Goal: Task Accomplishment & Management: Complete application form

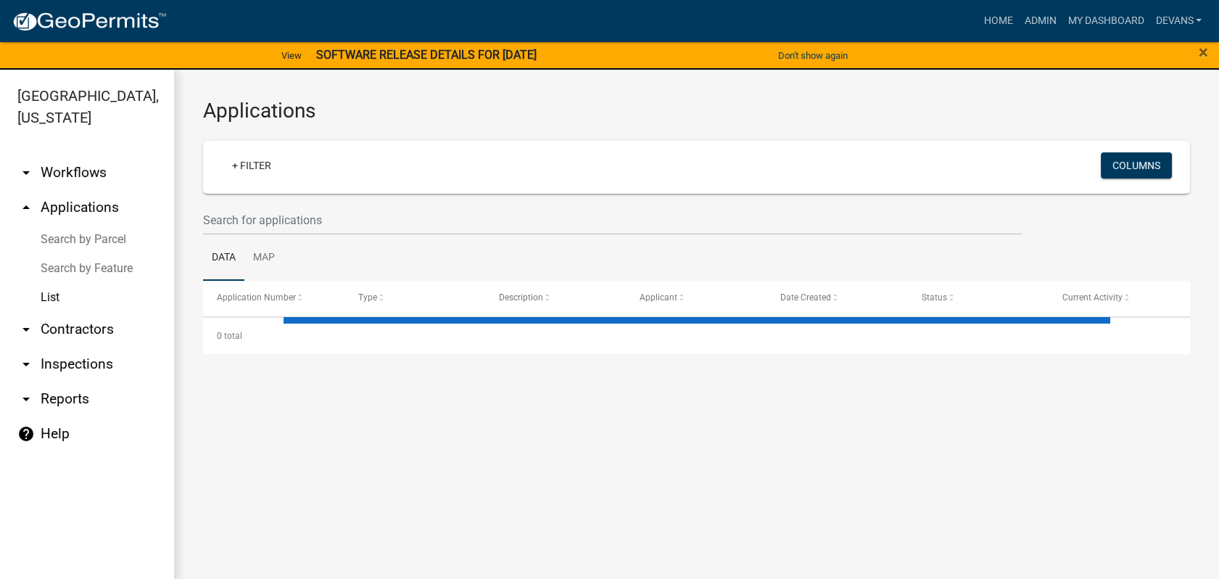
select select "1: 25"
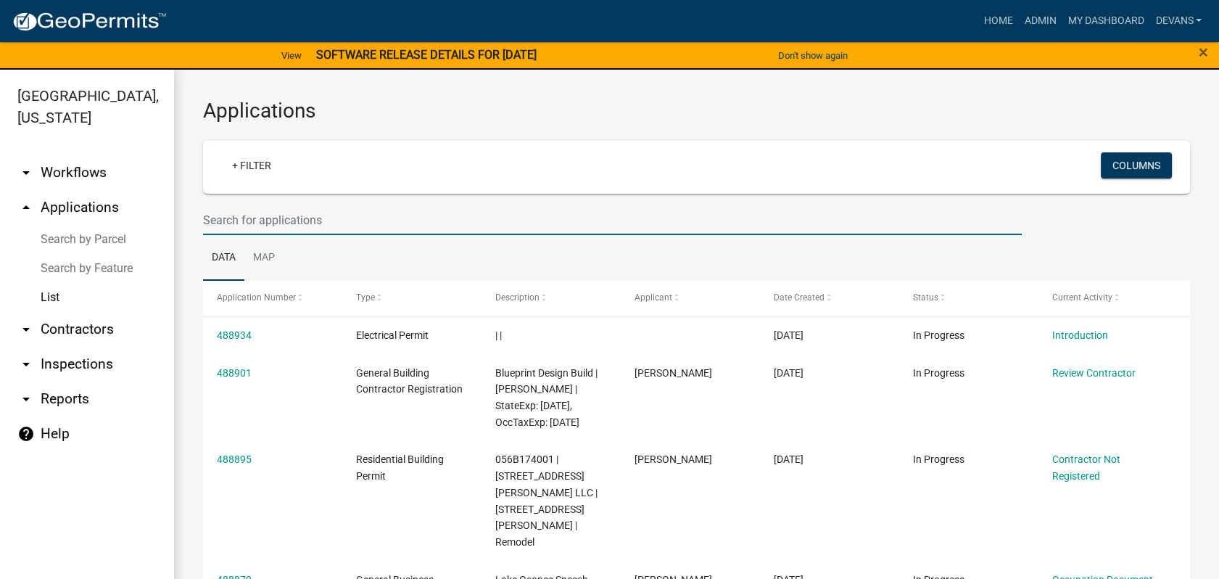
click at [277, 215] on input "text" at bounding box center [612, 220] width 819 height 30
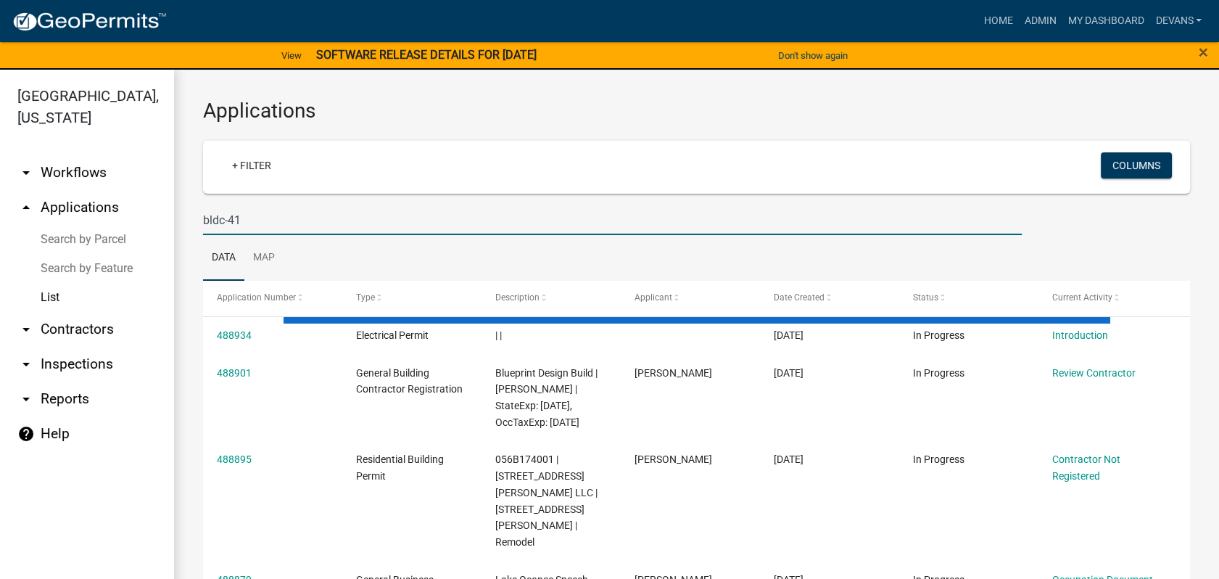
type input "bldc-41"
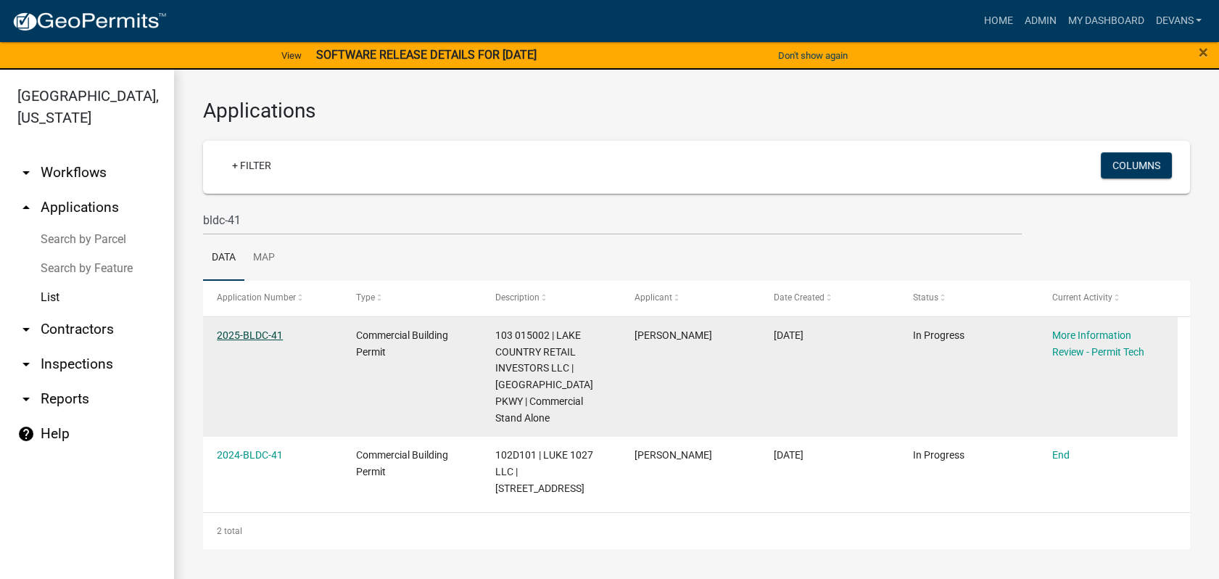
click at [231, 334] on link "2025-BLDC-41" at bounding box center [250, 335] width 66 height 12
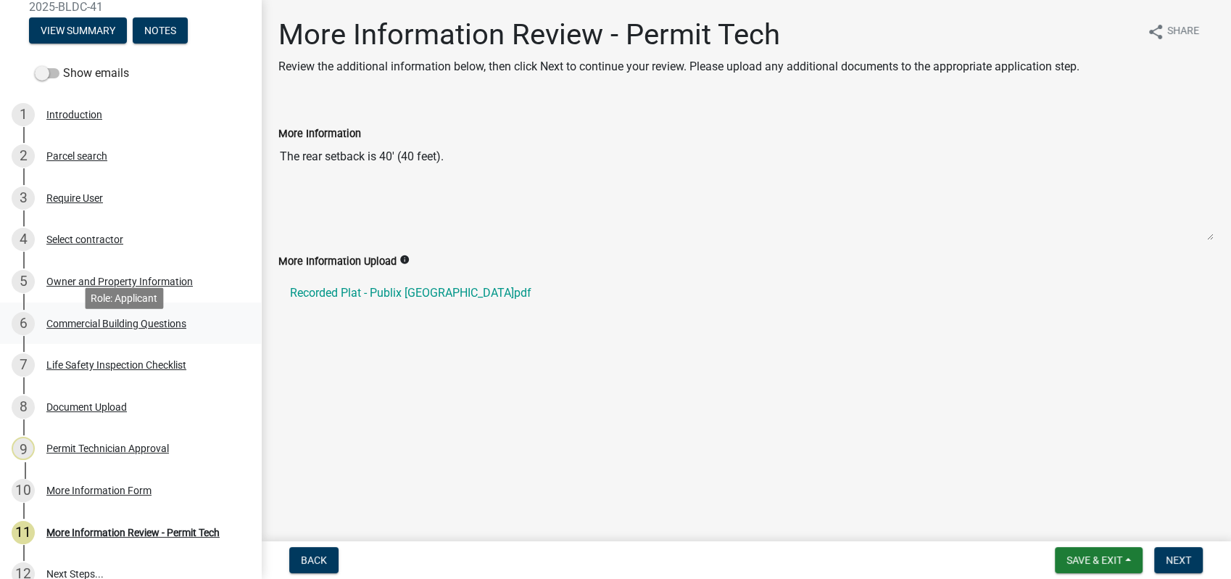
scroll to position [161, 0]
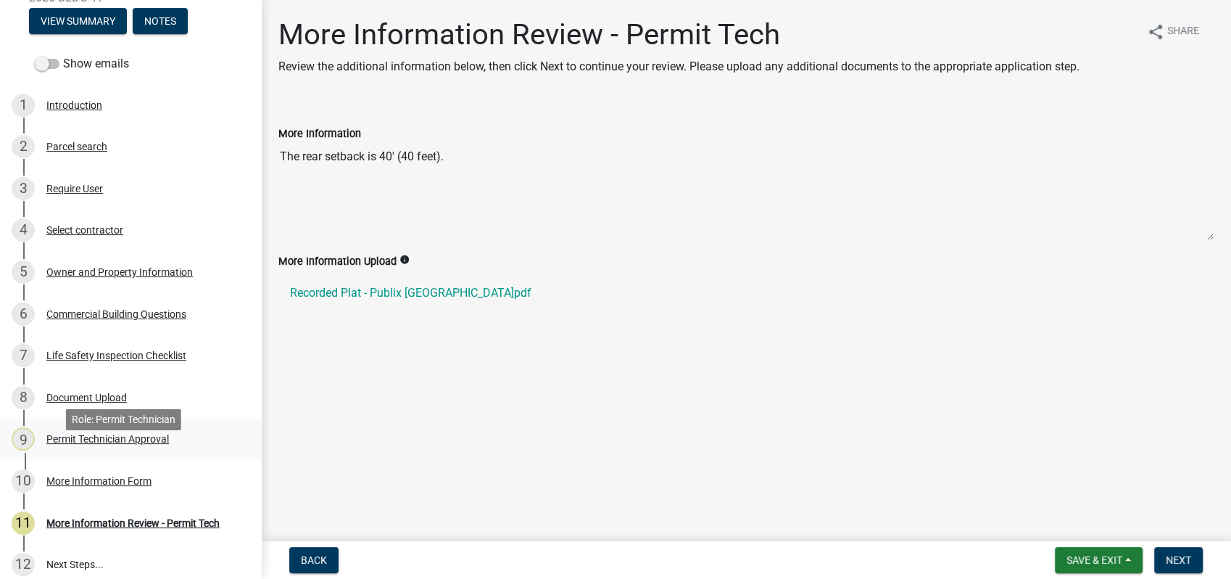
click at [75, 444] on div "Permit Technician Approval" at bounding box center [107, 439] width 123 height 10
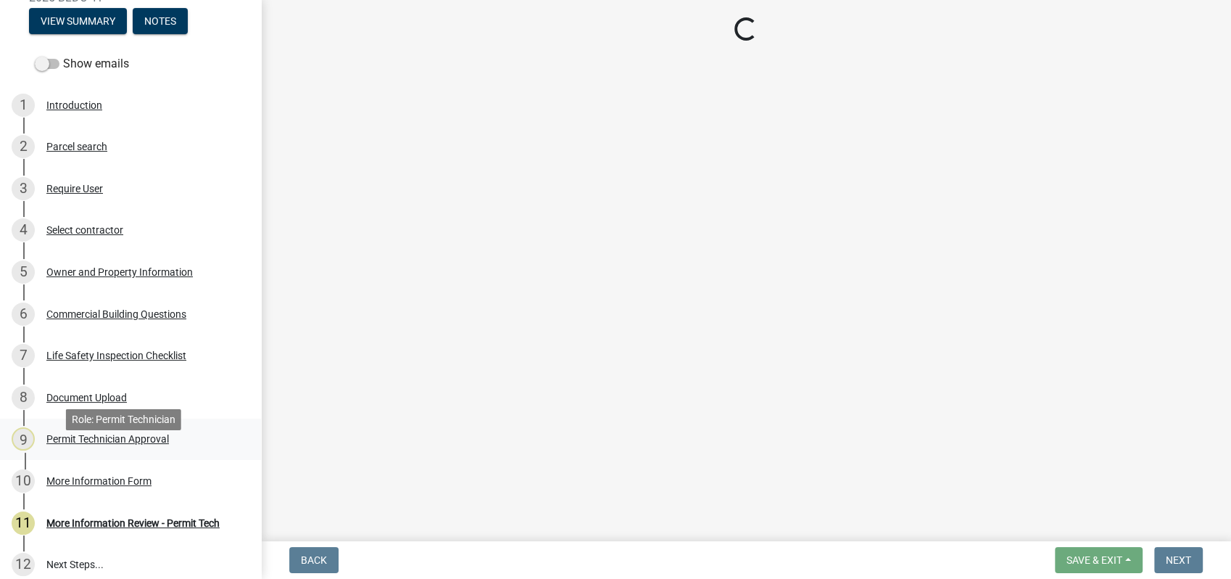
select select "a11fa51f-b34d-496b-ab35-5fd1b53a4648"
select select "83394b22-4a11-496c-8e5c-75ade2e72faf"
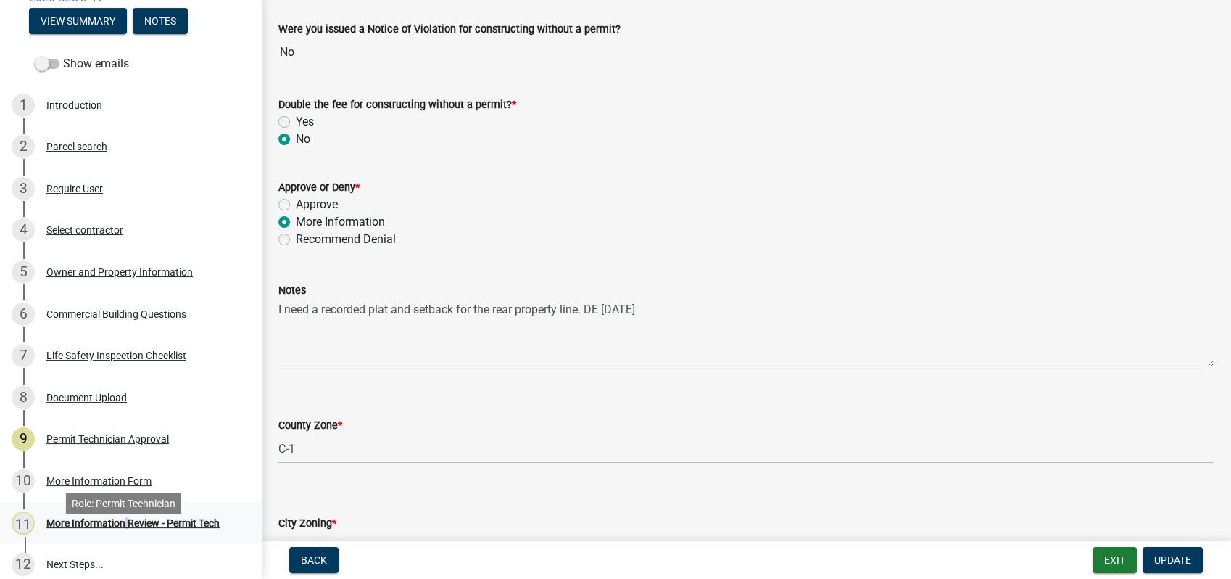
click at [121, 534] on div "11 More Information Review - Permit Tech" at bounding box center [125, 522] width 226 height 23
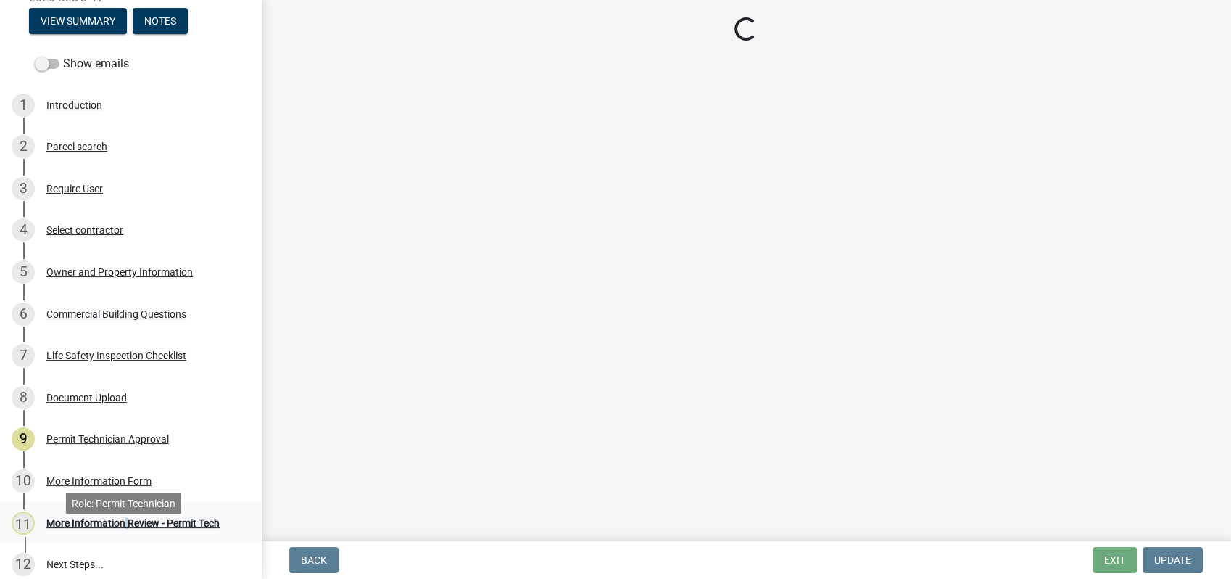
scroll to position [0, 0]
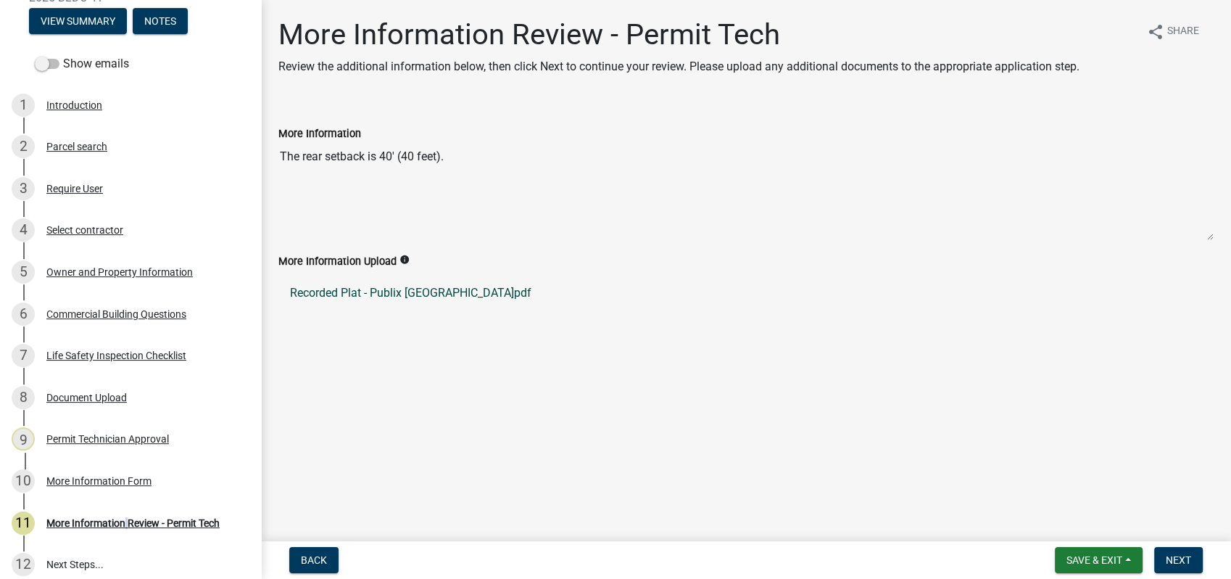
click at [353, 293] on link "Recorded Plat - Publix Putnam County.pdf" at bounding box center [745, 293] width 935 height 35
click at [98, 326] on div "6 Commercial Building Questions" at bounding box center [125, 313] width 226 height 23
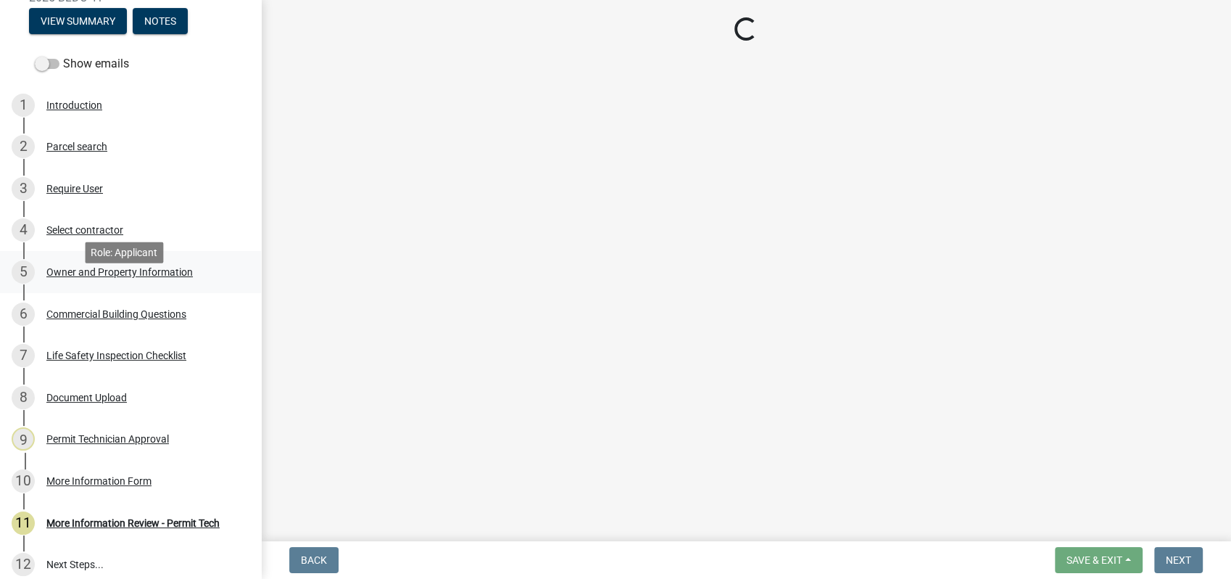
select select "4ca3eb50-5b53-4ed6-9b37-124f5458de6c"
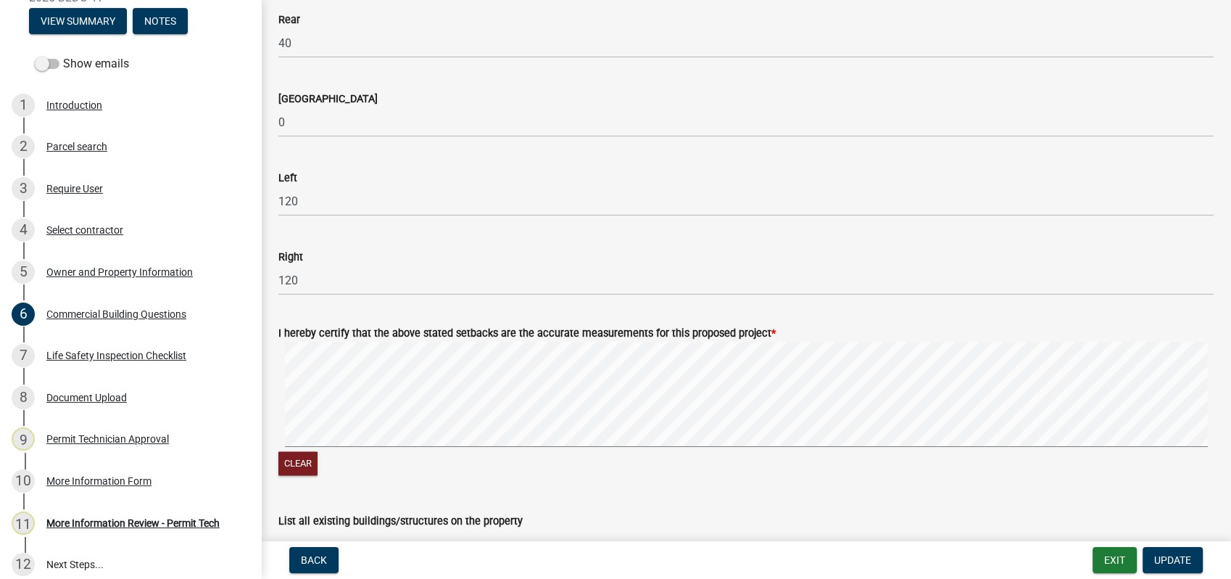
scroll to position [2014, 0]
click at [148, 528] on div "More Information Review - Permit Tech" at bounding box center [132, 523] width 173 height 10
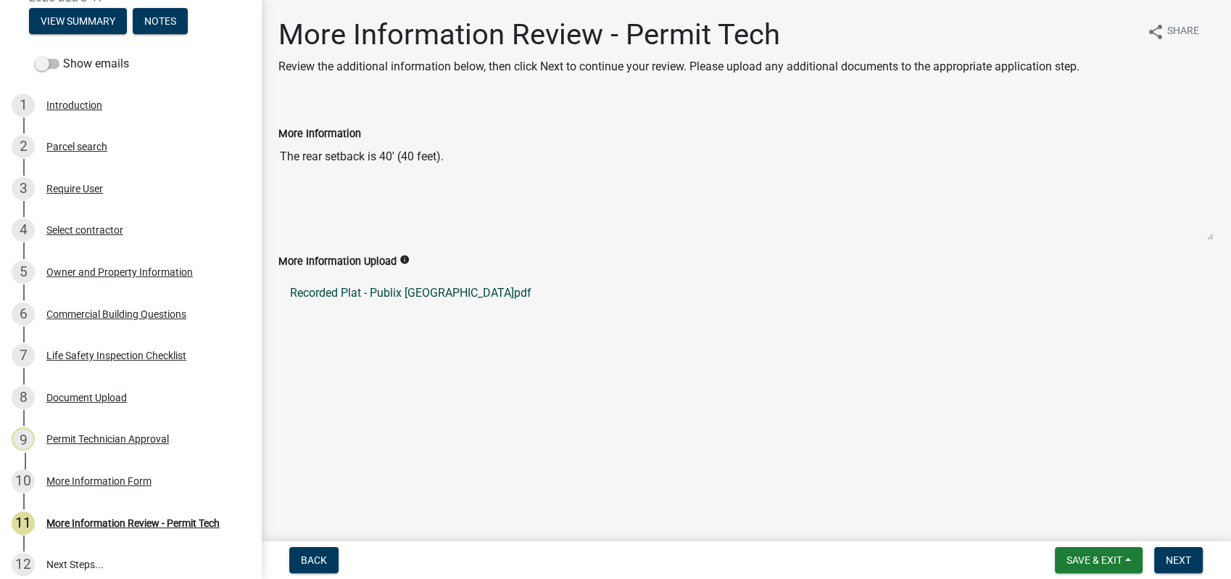
click at [325, 292] on link "Recorded Plat - Publix Putnam County.pdf" at bounding box center [745, 293] width 935 height 35
drag, startPoint x: 177, startPoint y: 495, endPoint x: 543, endPoint y: 396, distance: 379.2
click at [543, 396] on main "More Information Review - Permit Tech Review the additional information below, …" at bounding box center [746, 267] width 970 height 535
click at [1175, 555] on span "Next" at bounding box center [1178, 560] width 25 height 12
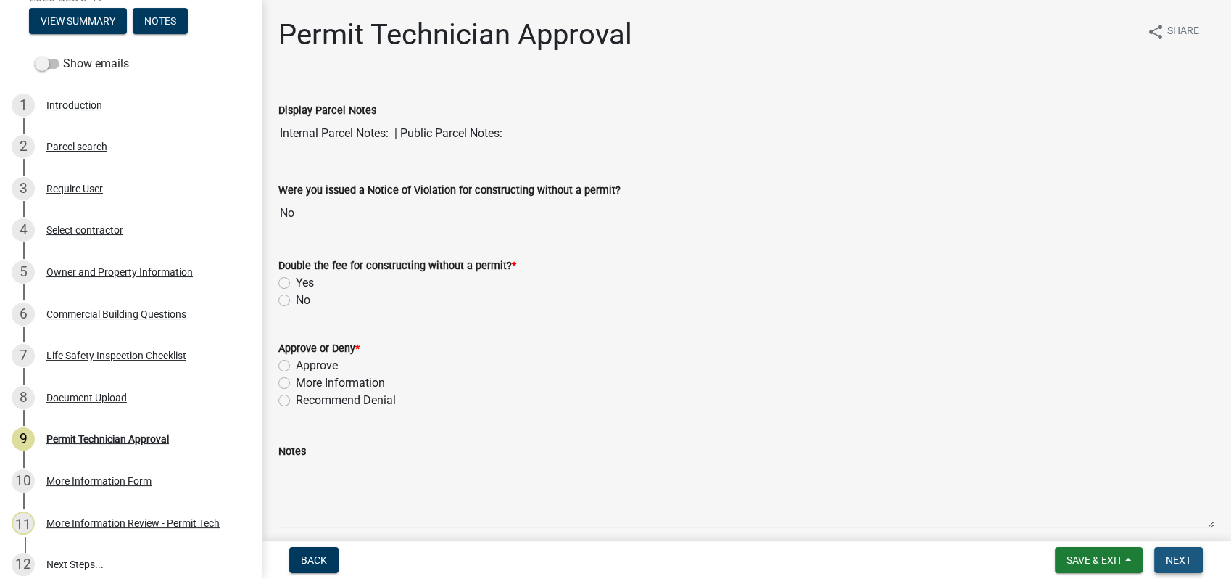
click at [1172, 550] on button "Next" at bounding box center [1178, 560] width 49 height 26
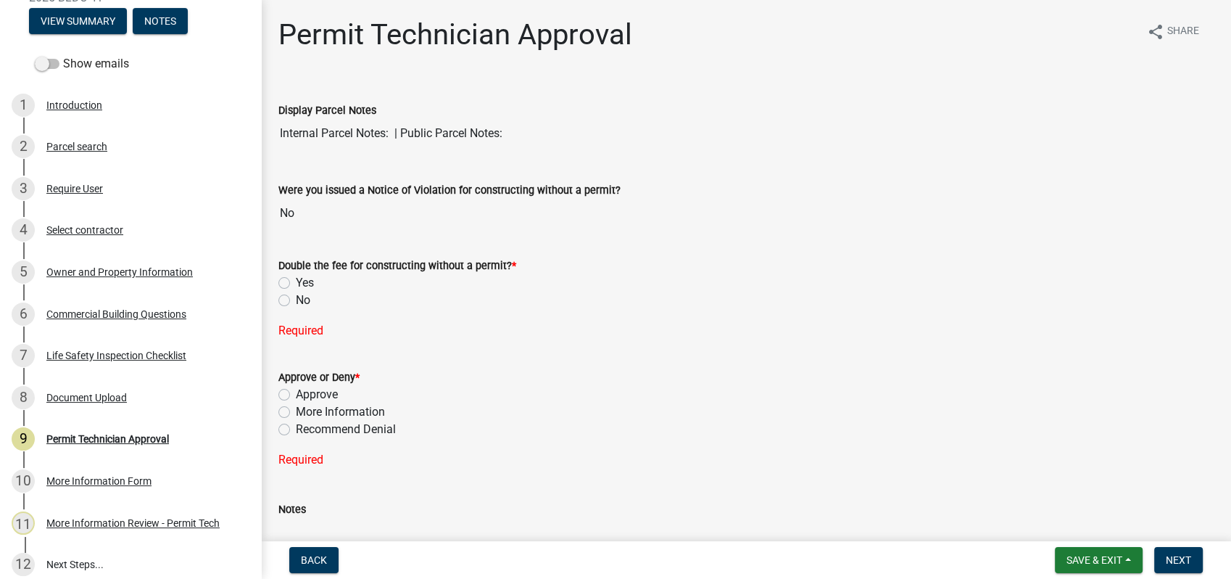
click at [296, 300] on label "No" at bounding box center [303, 300] width 15 height 17
click at [296, 300] on input "No" at bounding box center [300, 296] width 9 height 9
radio input "true"
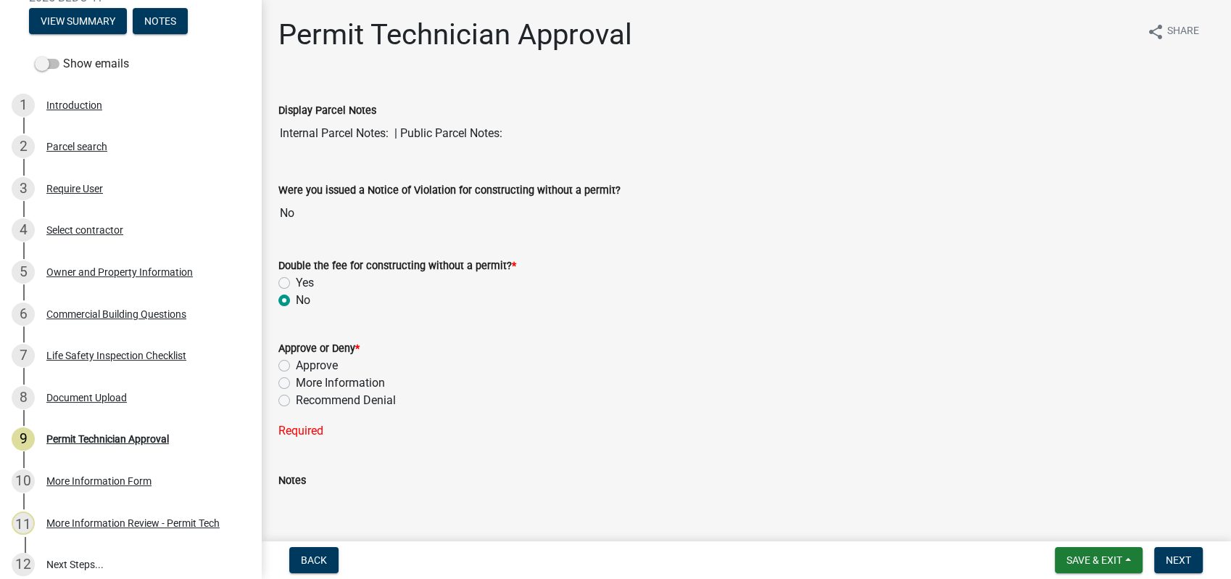
click at [296, 383] on label "More Information" at bounding box center [340, 382] width 89 height 17
click at [296, 383] on input "More Information" at bounding box center [300, 378] width 9 height 9
radio input "true"
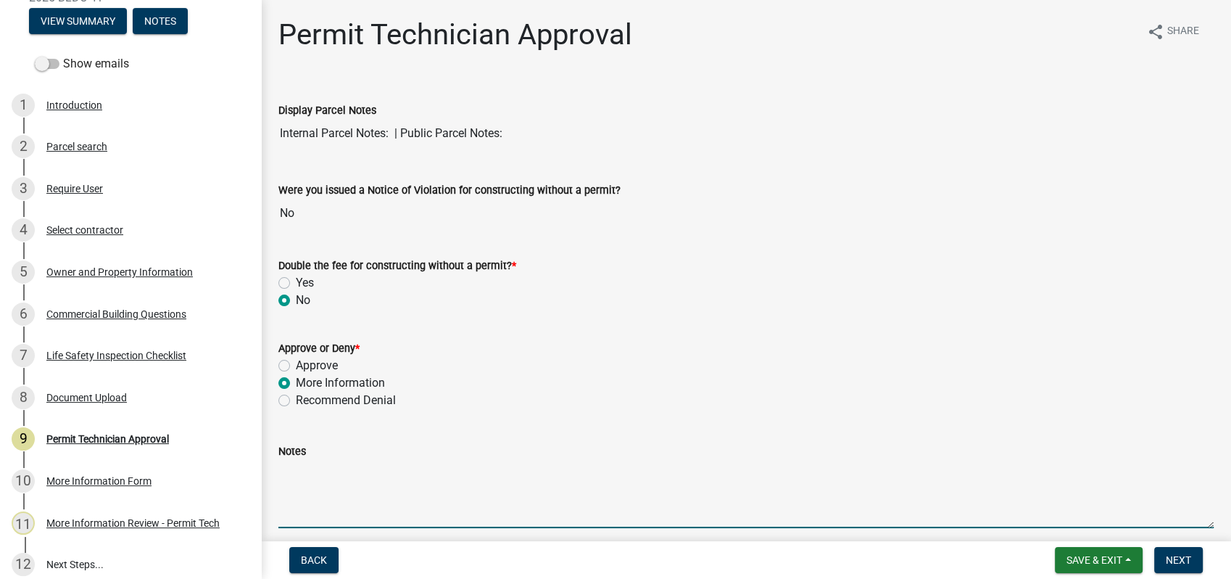
click at [331, 478] on textarea "Notes" at bounding box center [745, 494] width 935 height 68
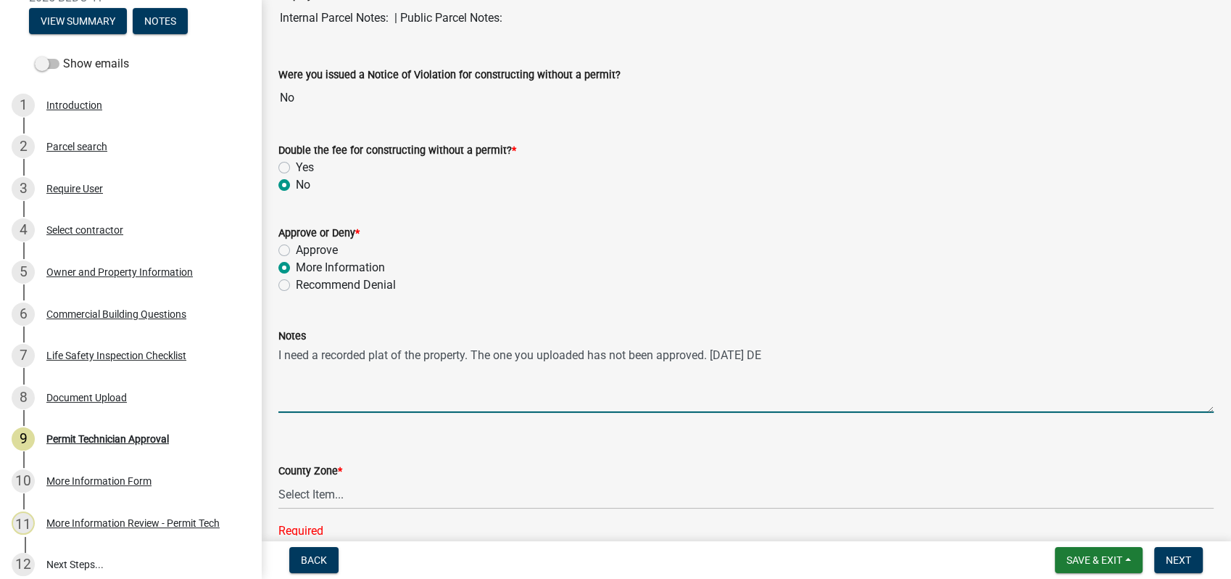
scroll to position [322, 0]
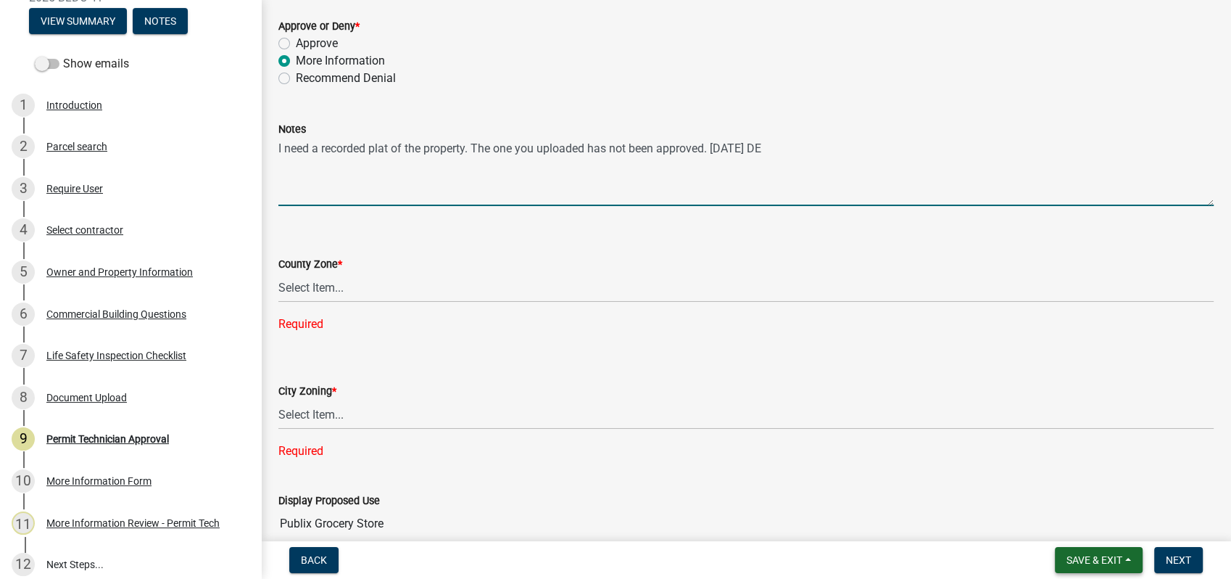
type textarea "I need a recorded plat of the property. The one you uploaded has not been appro…"
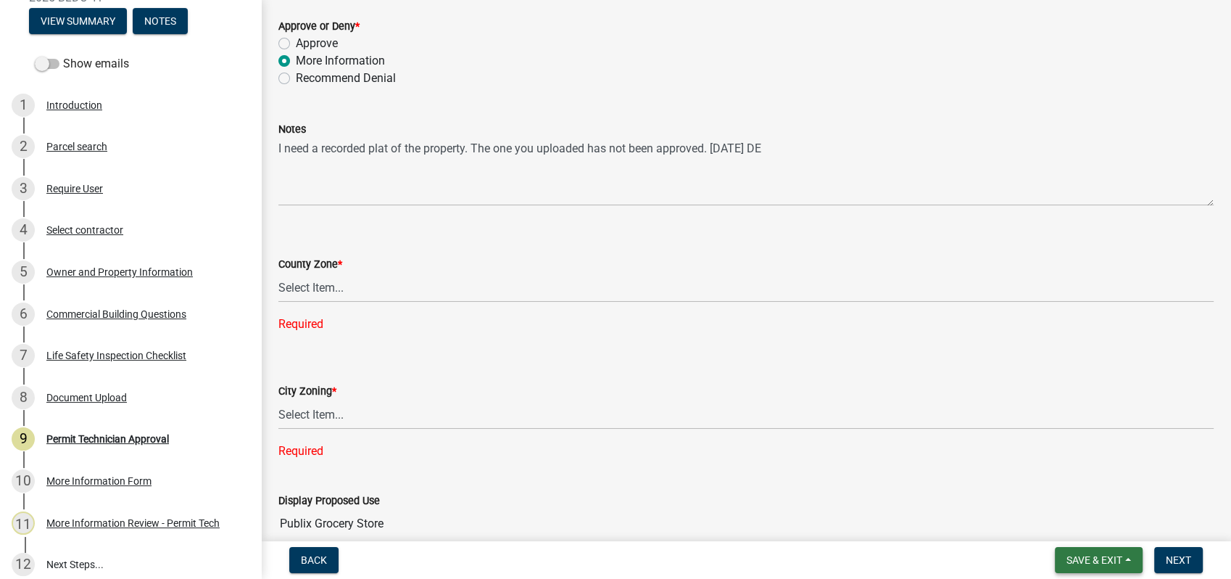
click at [1084, 557] on span "Save & Exit" at bounding box center [1095, 560] width 56 height 12
click at [1066, 486] on button "Save" at bounding box center [1085, 487] width 116 height 35
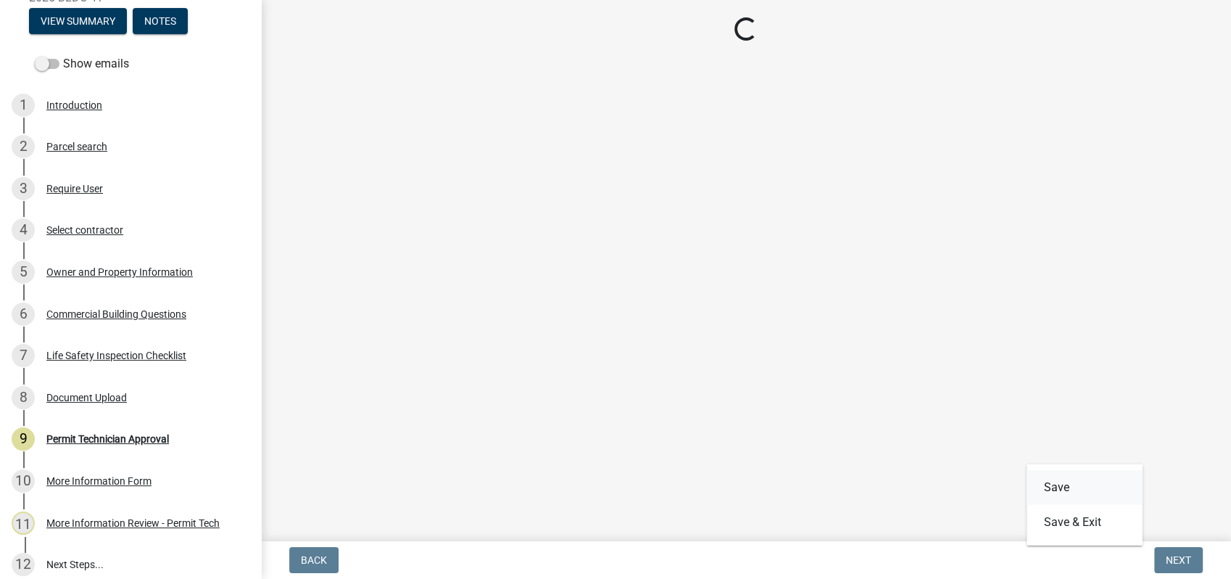
scroll to position [0, 0]
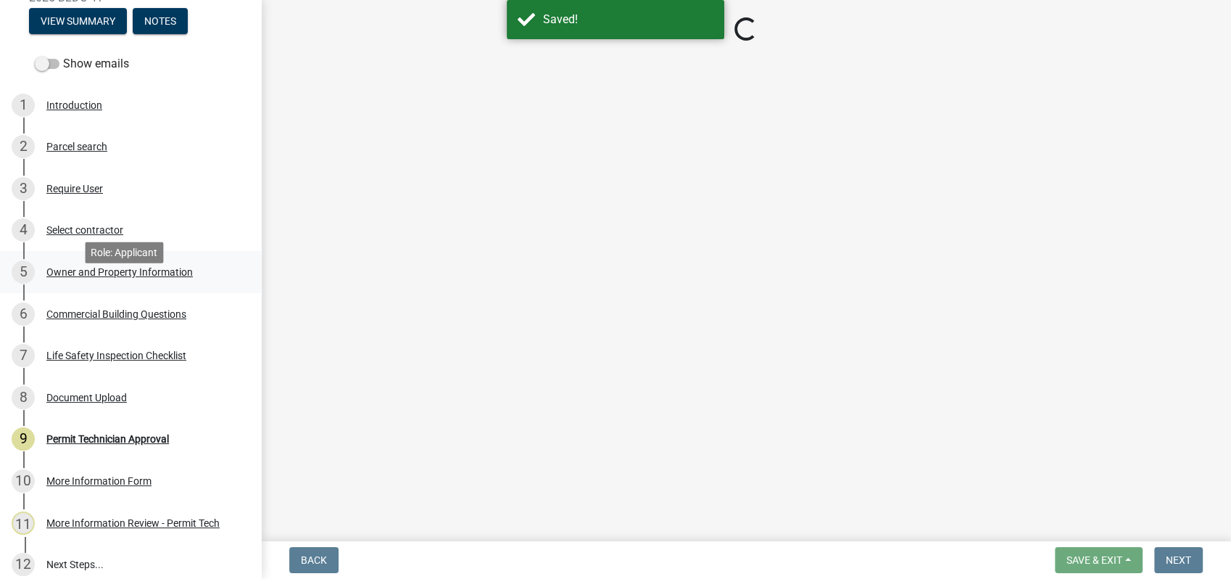
click at [86, 277] on div "Owner and Property Information" at bounding box center [119, 272] width 146 height 10
select select "a11fa51f-b34d-496b-ab35-5fd1b53a4648"
select select "83394b22-4a11-496c-8e5c-75ade2e72faf"
select select "469c5908-2854-42d5-89ed-bee7fc26529e"
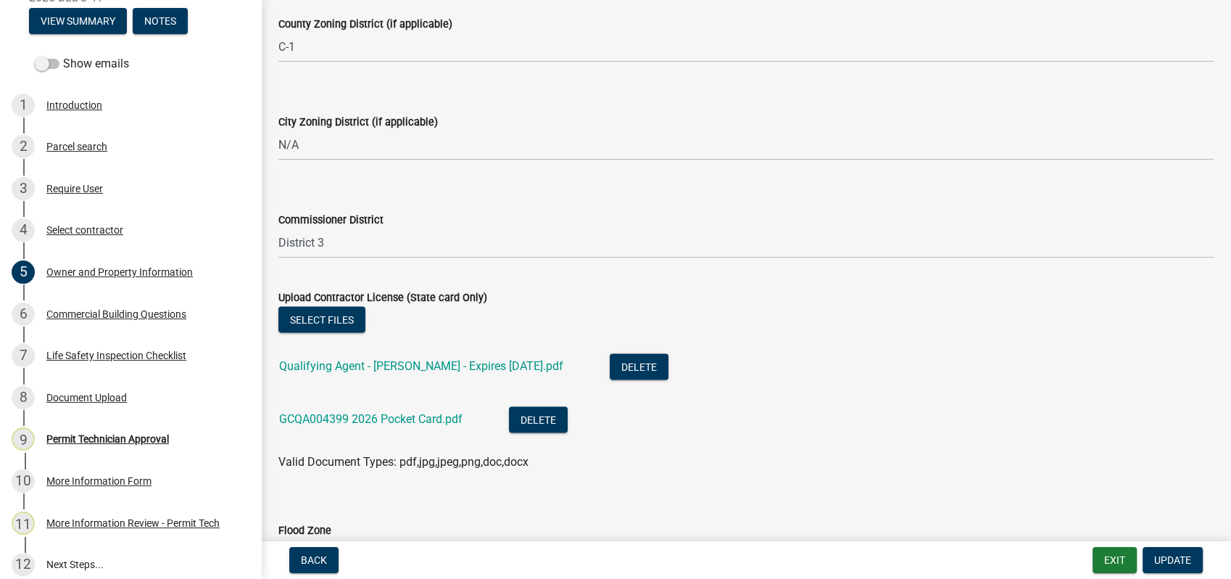
scroll to position [2658, 0]
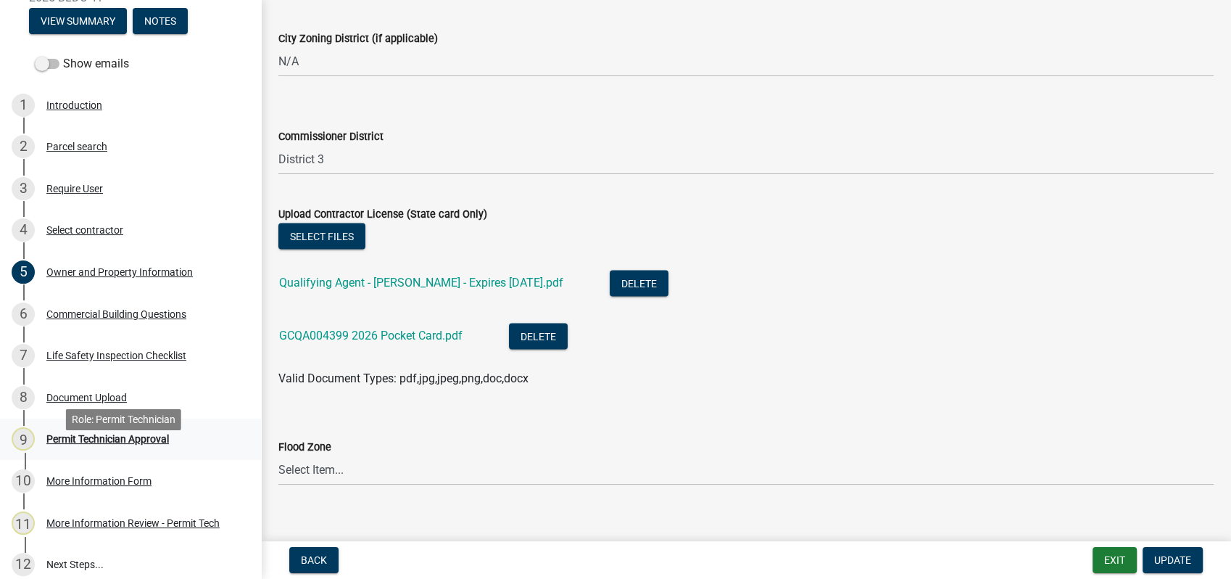
click at [94, 444] on div "Permit Technician Approval" at bounding box center [107, 439] width 123 height 10
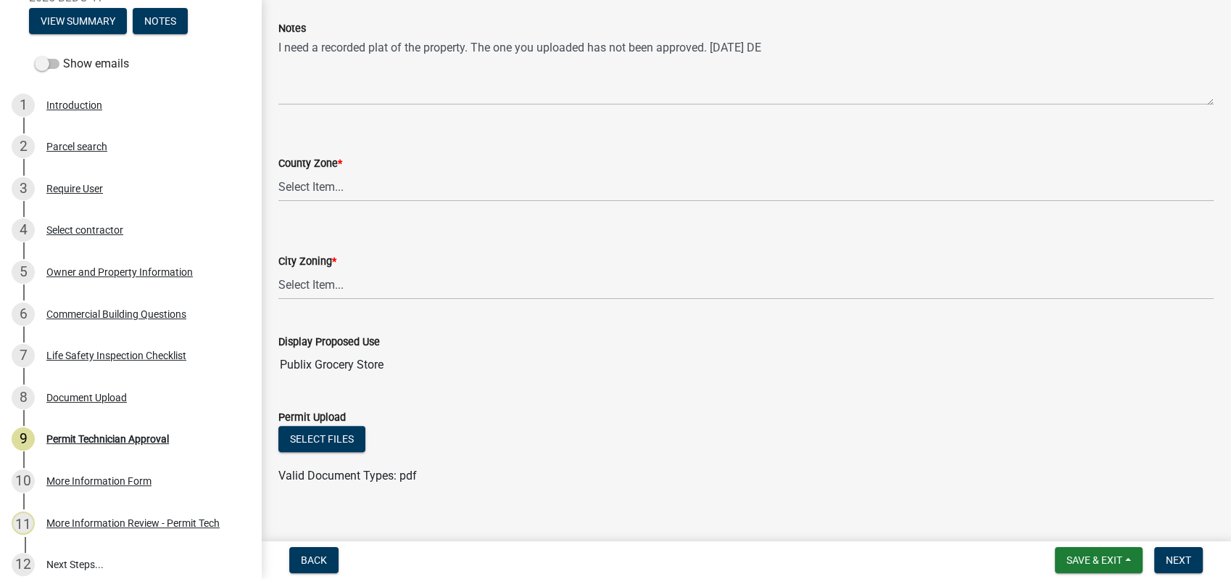
scroll to position [441, 0]
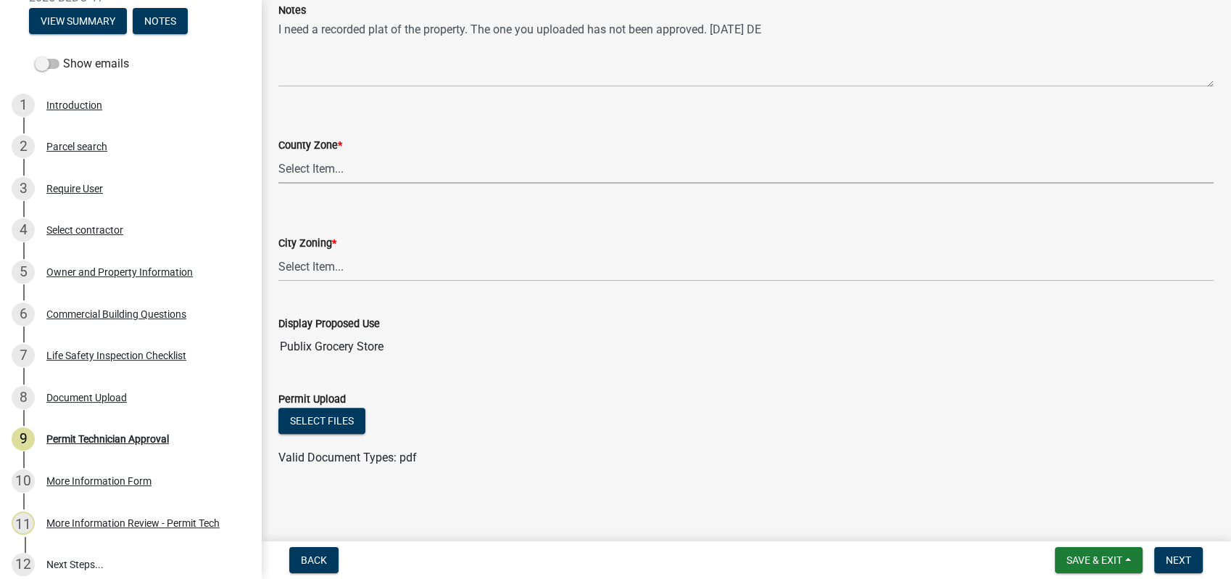
click at [284, 169] on select "Select Item... AG-1 R-1R R-1 R-2 MHP RM-1 RM-3 C-1 C-2 I-M PUD N/A" at bounding box center [745, 169] width 935 height 30
click at [278, 154] on select "Select Item... AG-1 R-1R R-1 R-2 MHP RM-1 RM-3 C-1 C-2 I-M PUD N/A" at bounding box center [745, 169] width 935 height 30
select select "a11fa51f-b34d-496b-ab35-5fd1b53a4648"
click at [316, 260] on select "Select Item... A-1 A-2 R-1 R-2 R-3 R-4 MHP C-1 C-2 I-1 I-2 DB FH H-P N/A" at bounding box center [745, 267] width 935 height 30
click at [278, 252] on select "Select Item... A-1 A-2 R-1 R-2 R-3 R-4 MHP C-1 C-2 I-1 I-2 DB FH H-P N/A" at bounding box center [745, 267] width 935 height 30
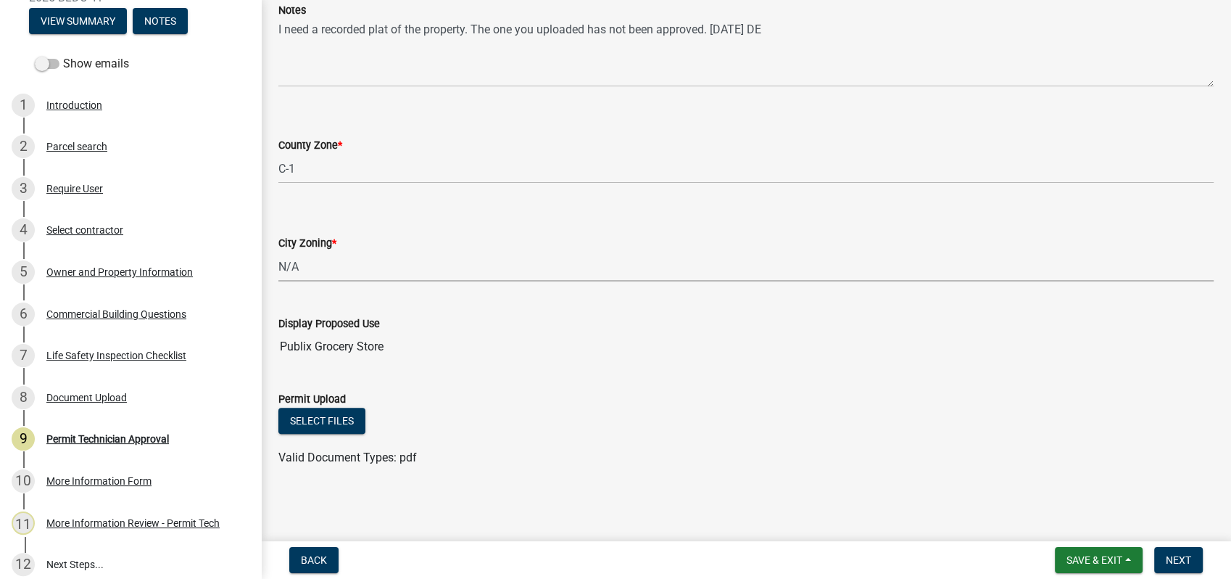
select select "83394b22-4a11-496c-8e5c-75ade2e72faf"
click at [1173, 555] on span "Next" at bounding box center [1178, 560] width 25 height 12
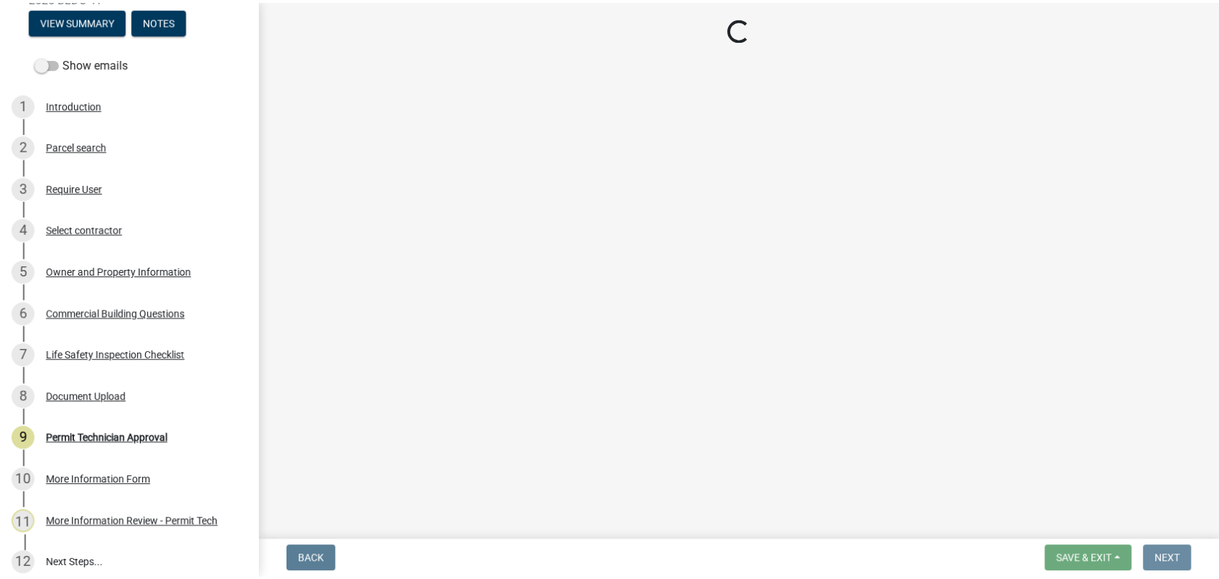
scroll to position [0, 0]
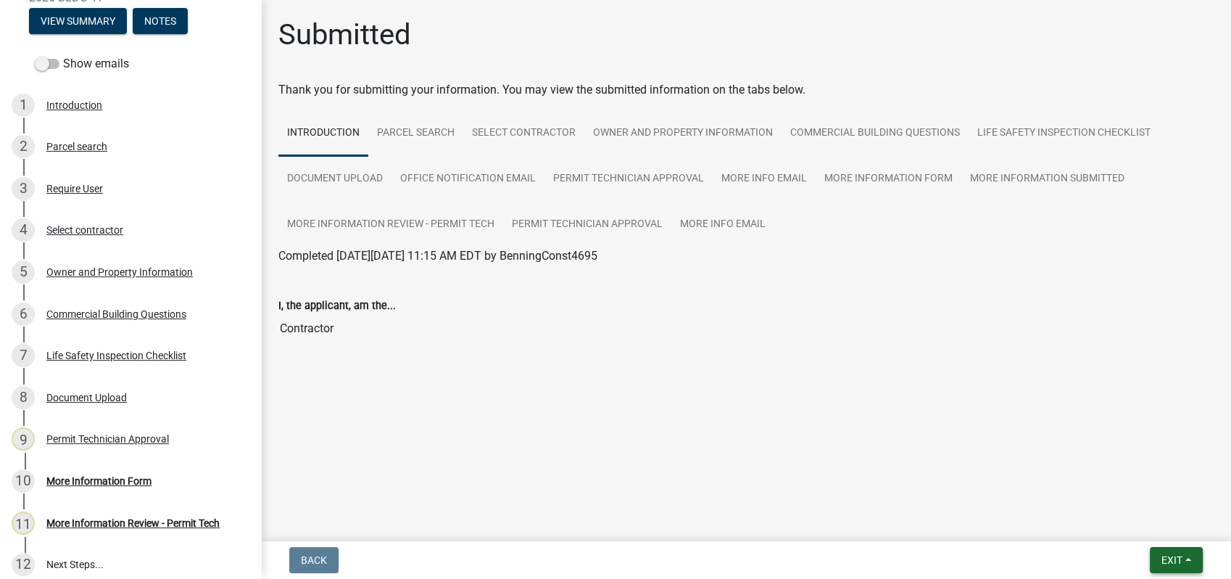
click at [1157, 566] on button "Exit" at bounding box center [1176, 560] width 53 height 26
click at [1165, 516] on button "Save & Exit" at bounding box center [1145, 522] width 116 height 35
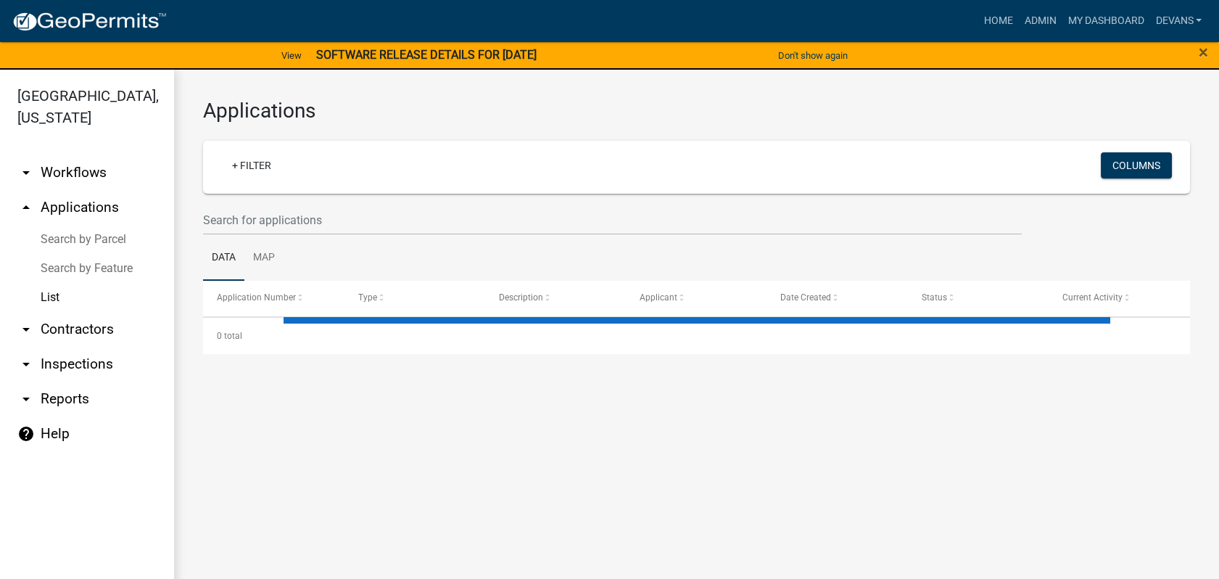
select select "1: 25"
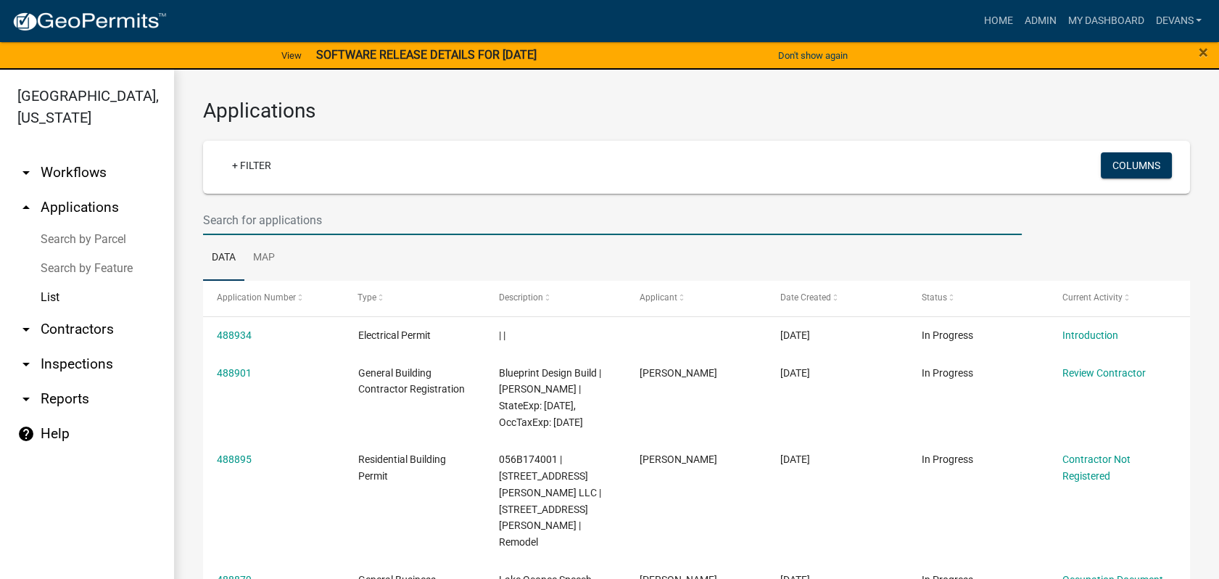
click at [267, 215] on input "text" at bounding box center [612, 220] width 819 height 30
click at [82, 199] on link "arrow_drop_up Applications" at bounding box center [87, 207] width 174 height 35
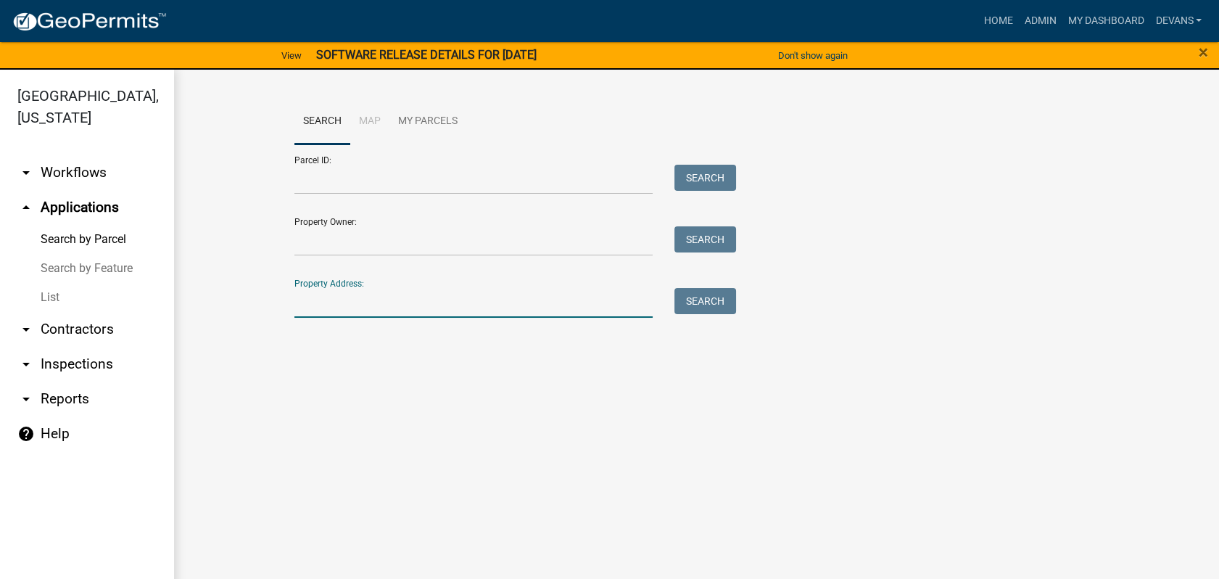
click at [403, 299] on input "Property Address:" at bounding box center [473, 303] width 359 height 30
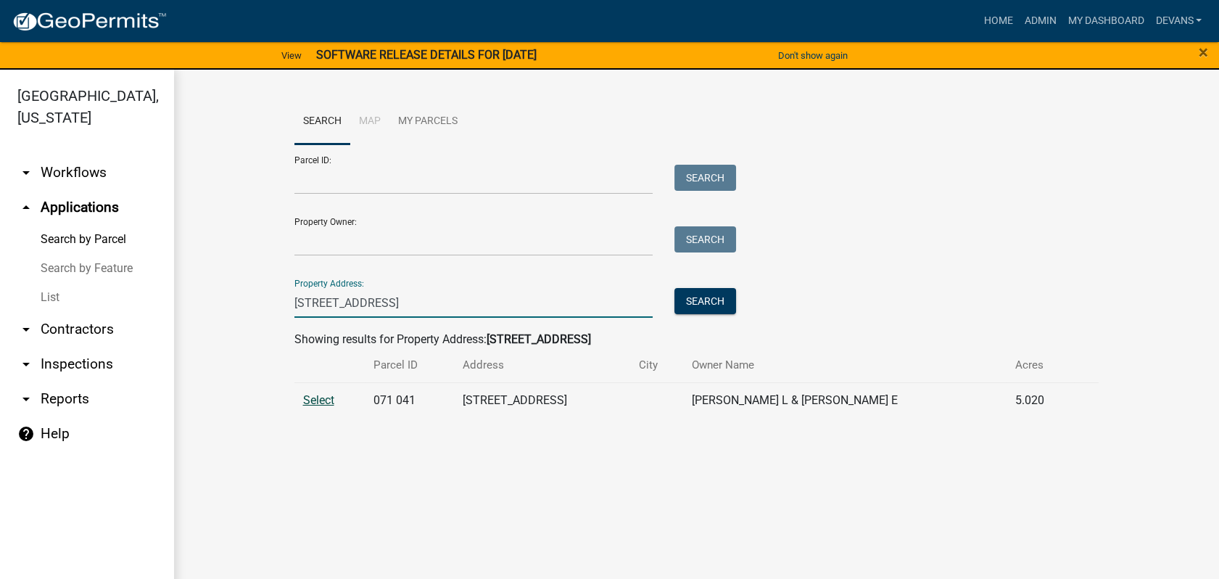
type input "109 n sugar creek"
click at [321, 400] on span "Select" at bounding box center [318, 400] width 31 height 14
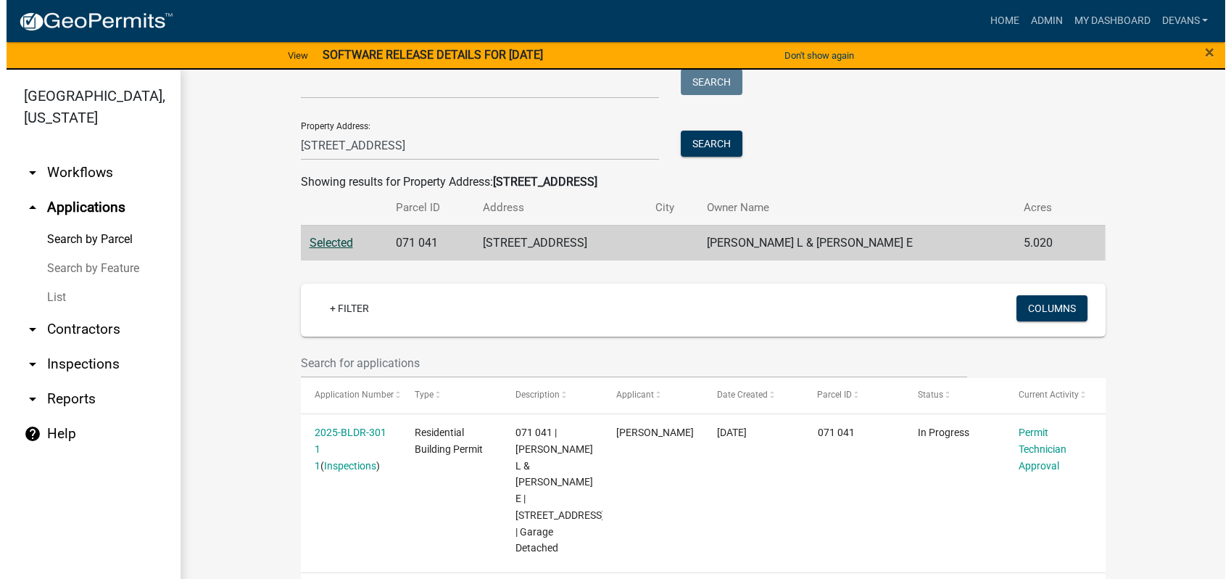
scroll to position [182, 0]
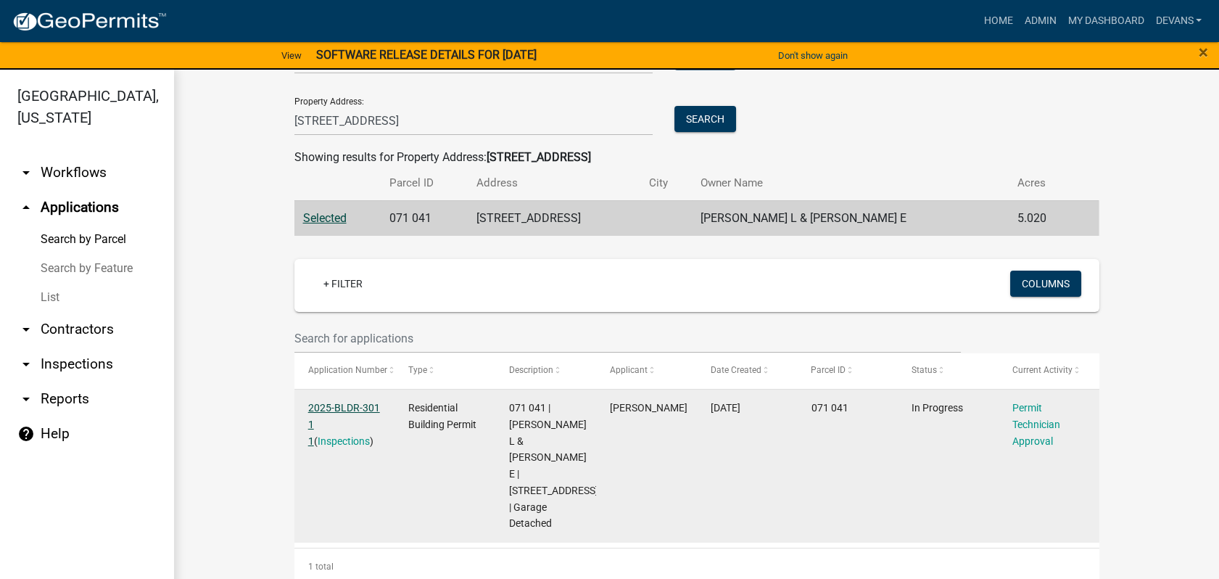
click at [343, 405] on link "2025-BLDR-301 1 1" at bounding box center [344, 424] width 72 height 45
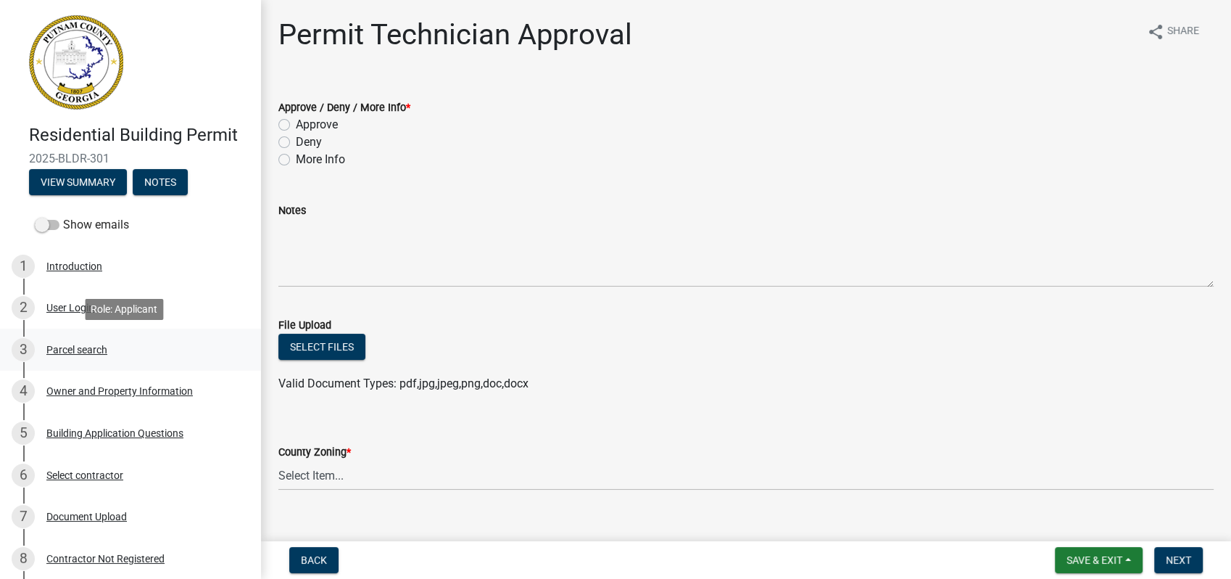
click at [54, 352] on div "Parcel search" at bounding box center [76, 349] width 61 height 10
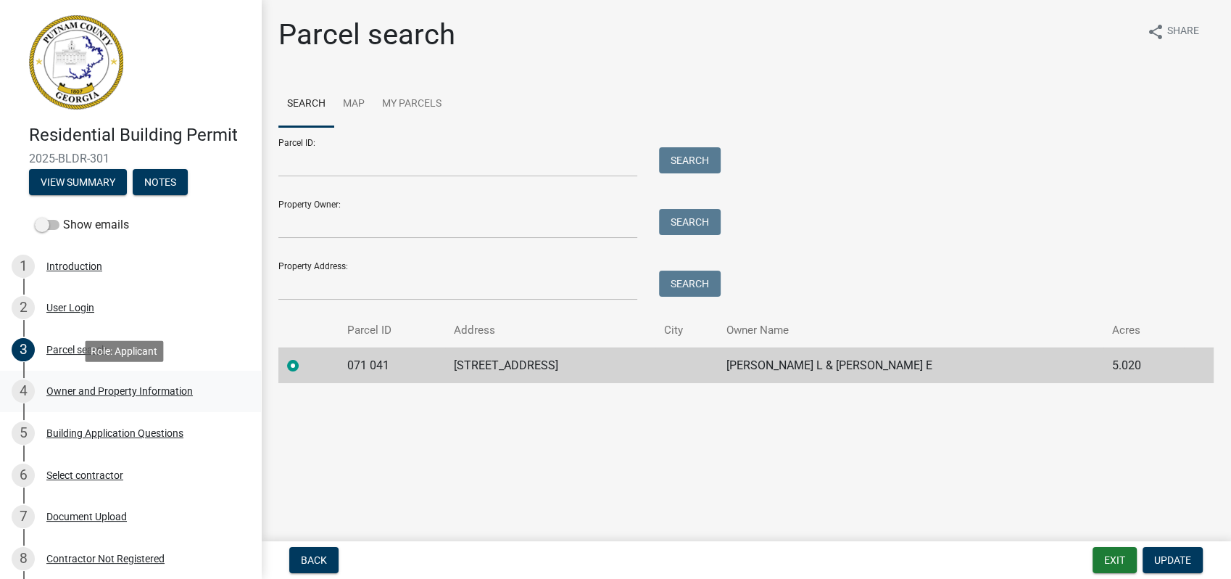
click at [120, 380] on div "4 Owner and Property Information" at bounding box center [125, 390] width 226 height 23
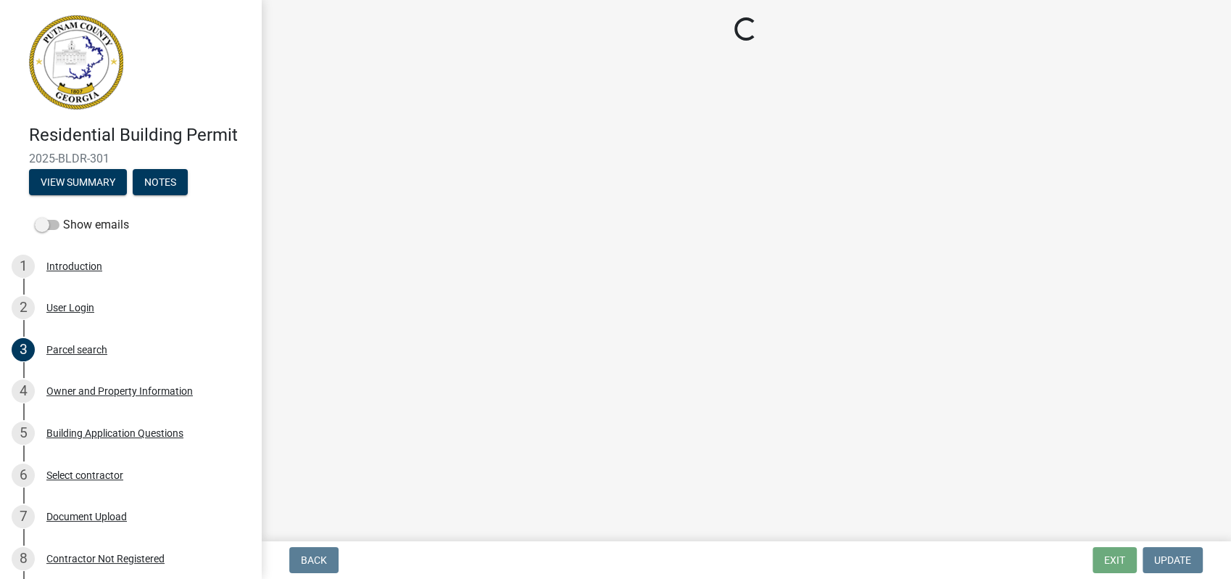
select select "a4366e26-0f82-401b-a682-956e4112ff86"
select select "83394b22-4a11-496c-8e5c-75ade2e72faf"
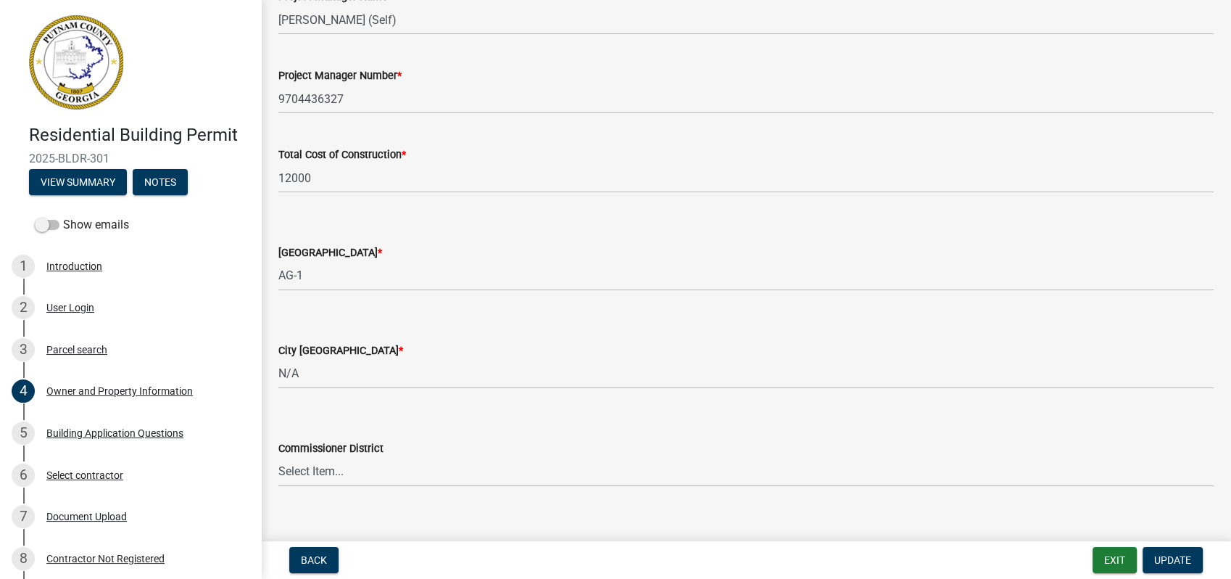
scroll to position [2456, 0]
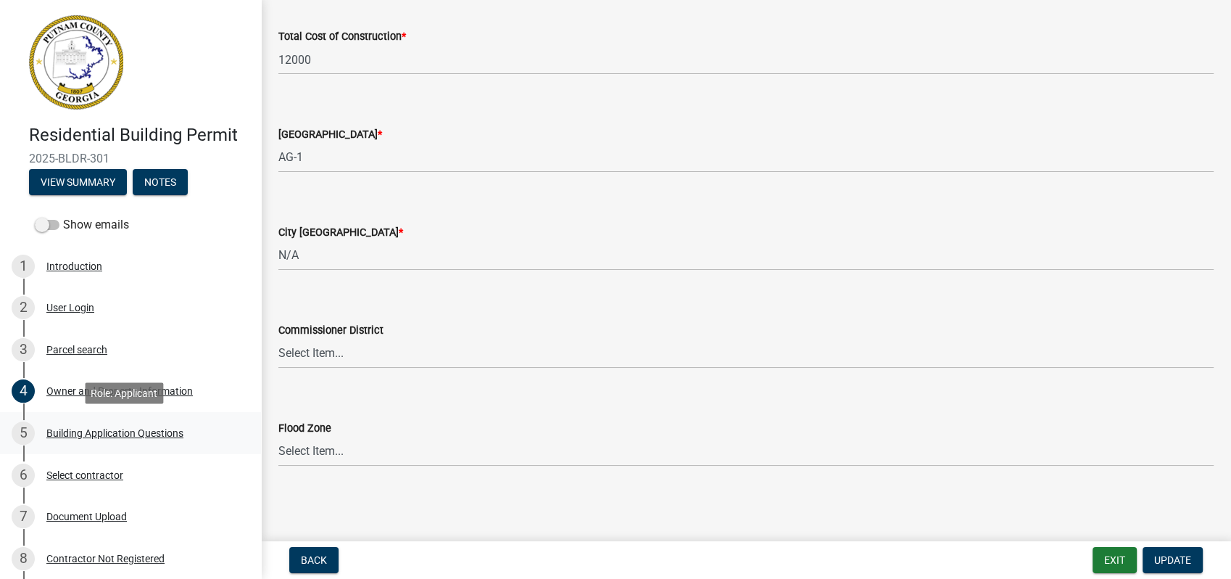
click at [83, 424] on div "5 Building Application Questions" at bounding box center [125, 432] width 226 height 23
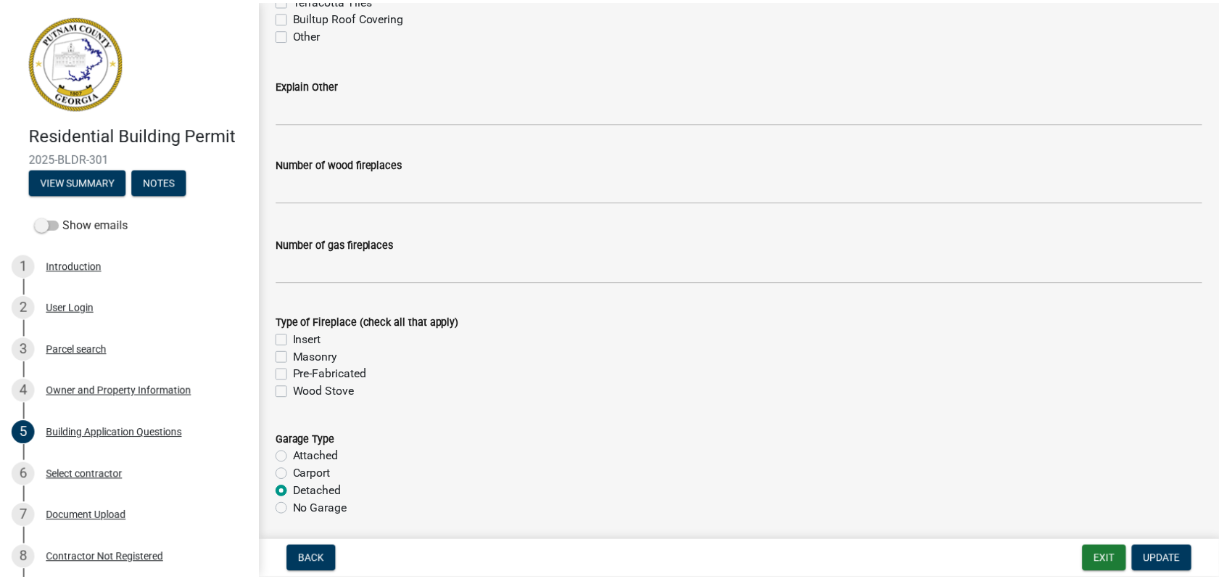
scroll to position [4109, 0]
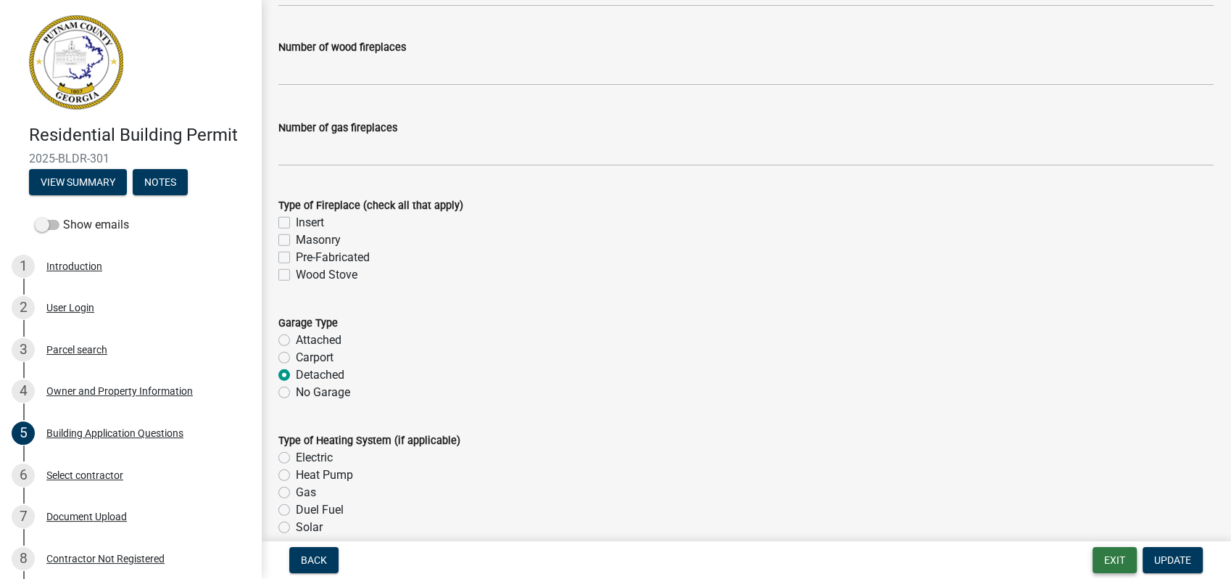
click at [1120, 547] on button "Exit" at bounding box center [1115, 560] width 44 height 26
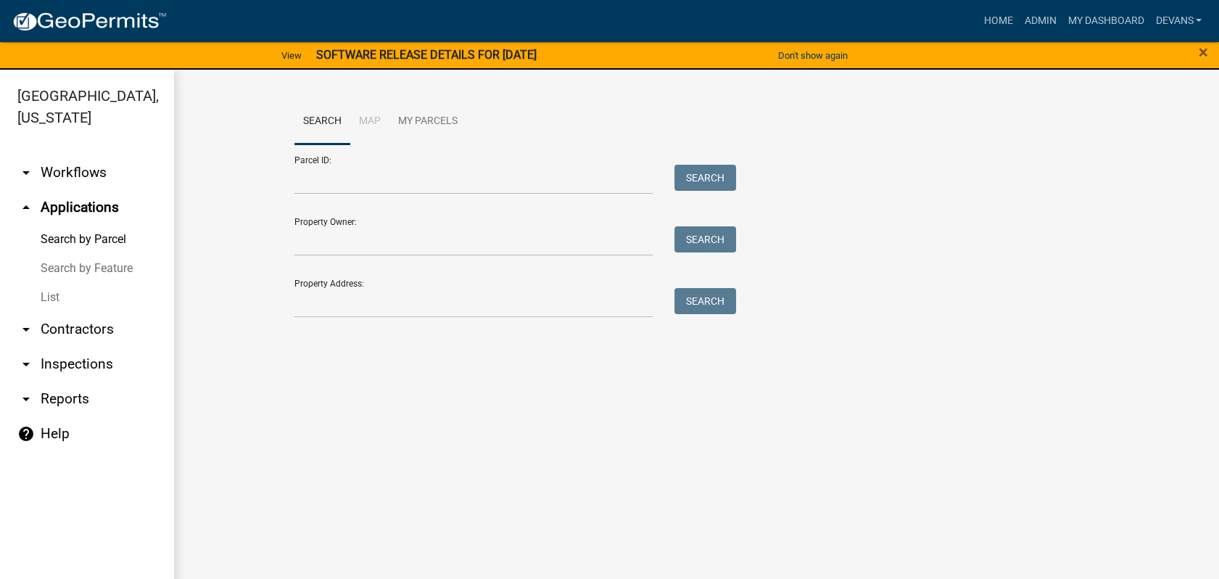
click at [102, 205] on link "arrow_drop_up Applications" at bounding box center [87, 207] width 174 height 35
click at [415, 294] on input "Property Address:" at bounding box center [473, 303] width 359 height 30
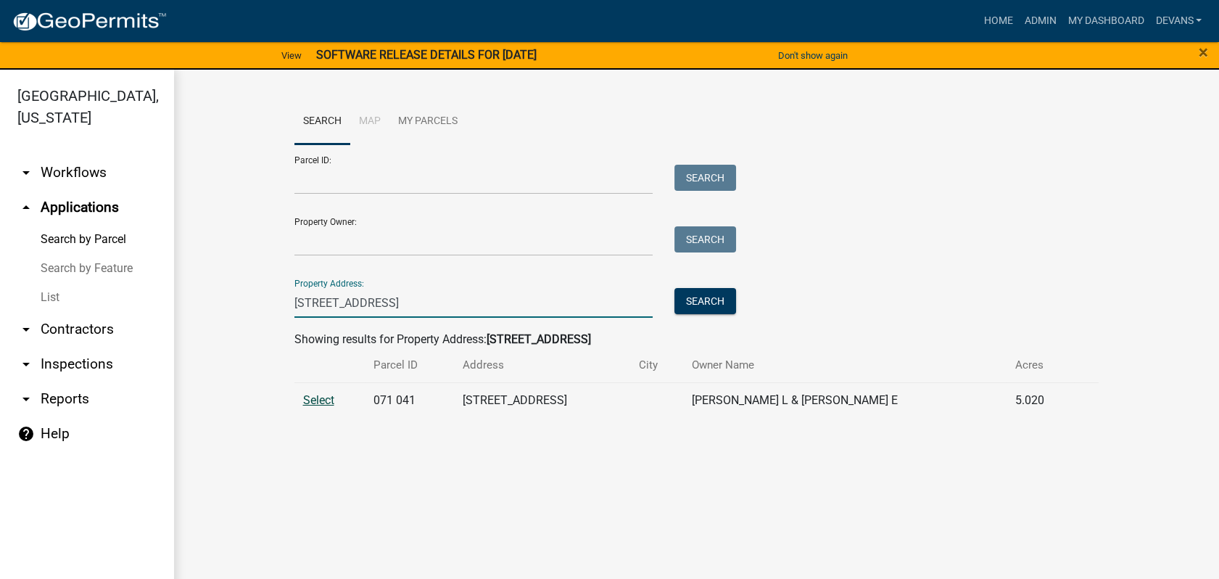
type input "109 n sugar creek"
click at [316, 400] on span "Select" at bounding box center [318, 400] width 31 height 14
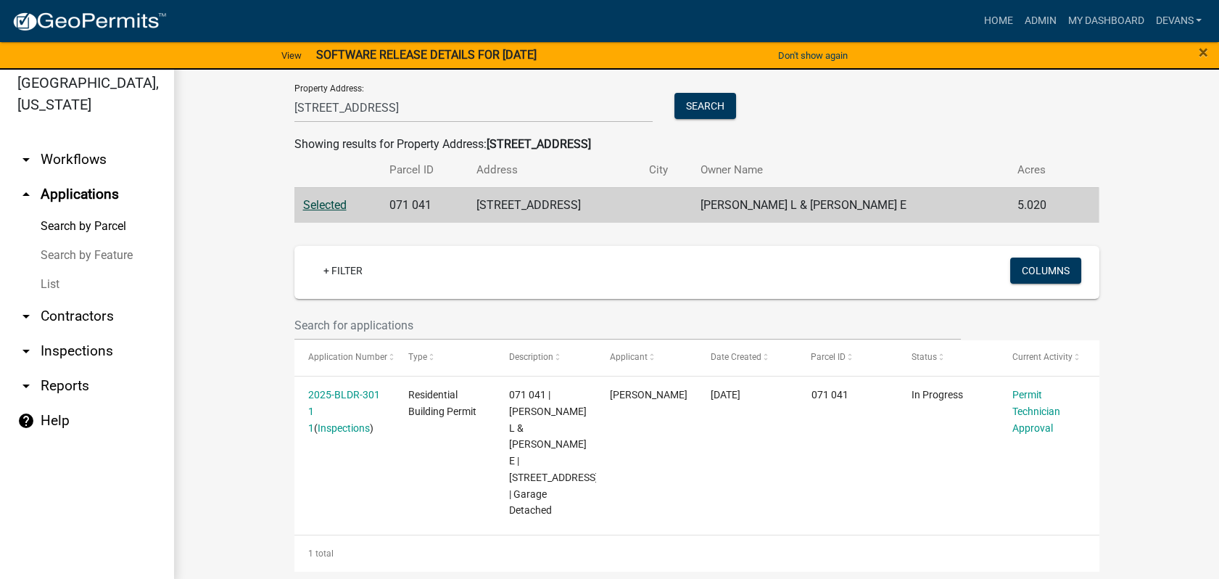
scroll to position [17, 0]
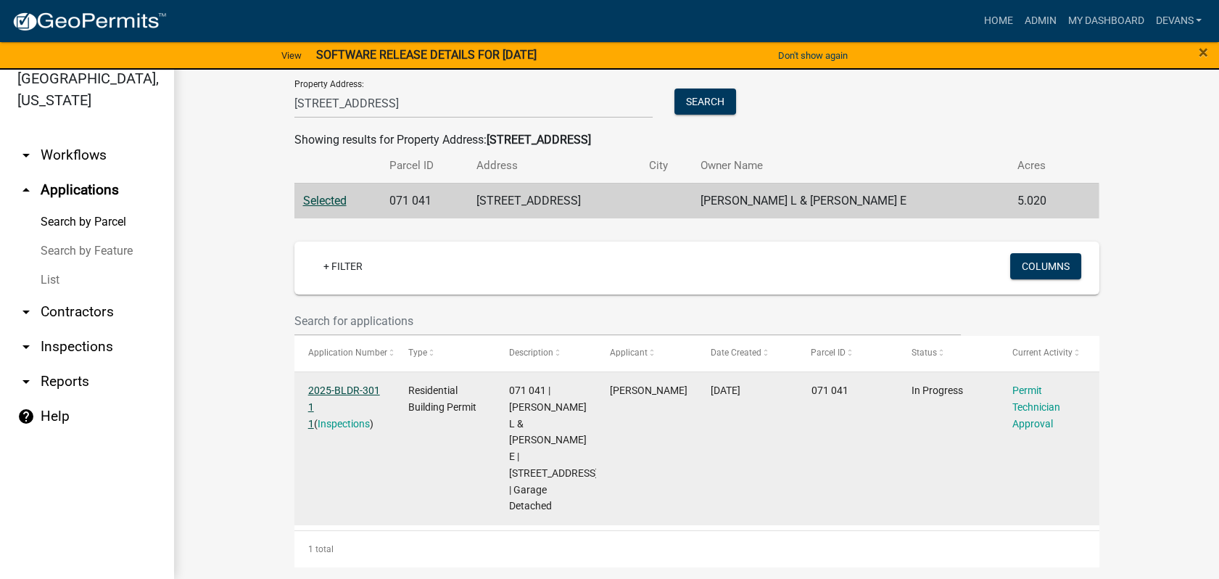
click at [344, 389] on link "2025-BLDR-301 1 1" at bounding box center [344, 406] width 72 height 45
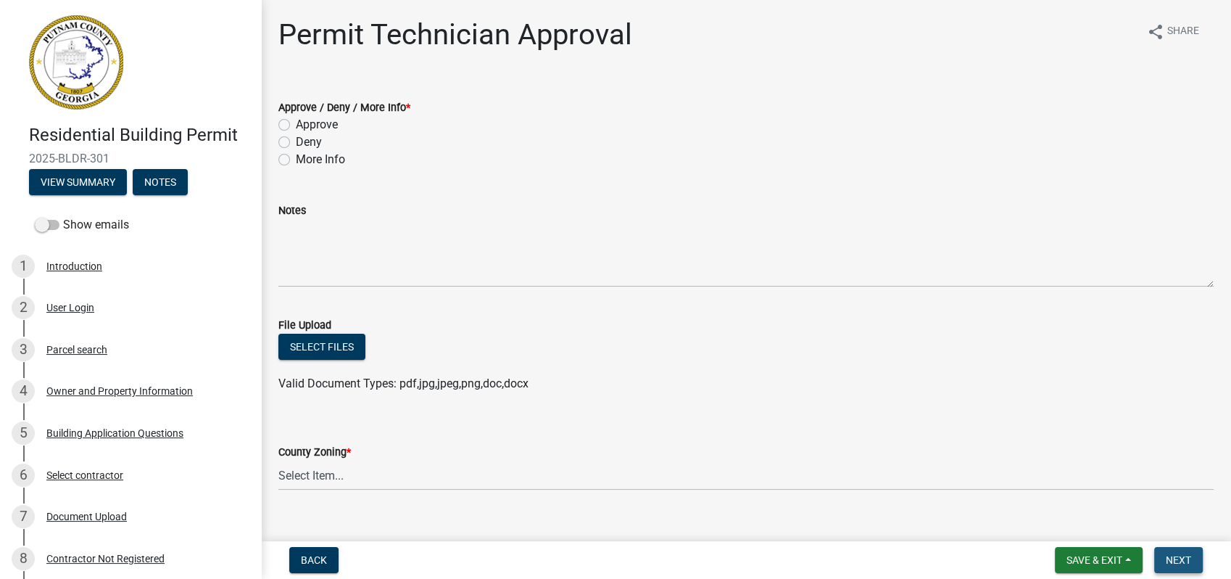
click at [1169, 557] on span "Next" at bounding box center [1178, 560] width 25 height 12
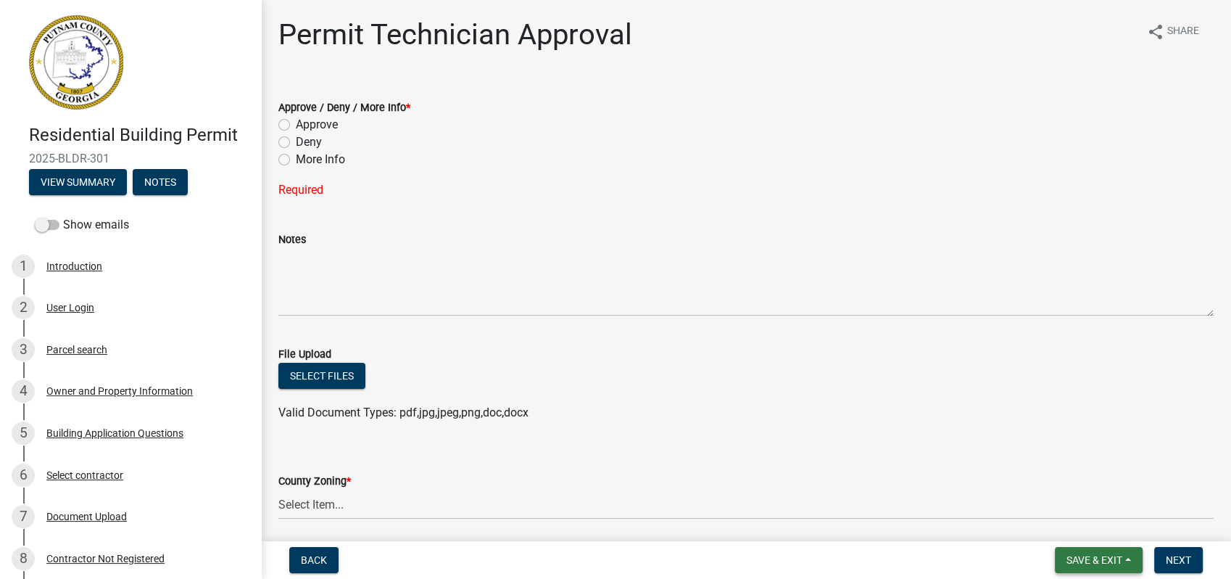
click at [1070, 559] on span "Save & Exit" at bounding box center [1095, 560] width 56 height 12
click at [1087, 516] on button "Save & Exit" at bounding box center [1085, 522] width 116 height 35
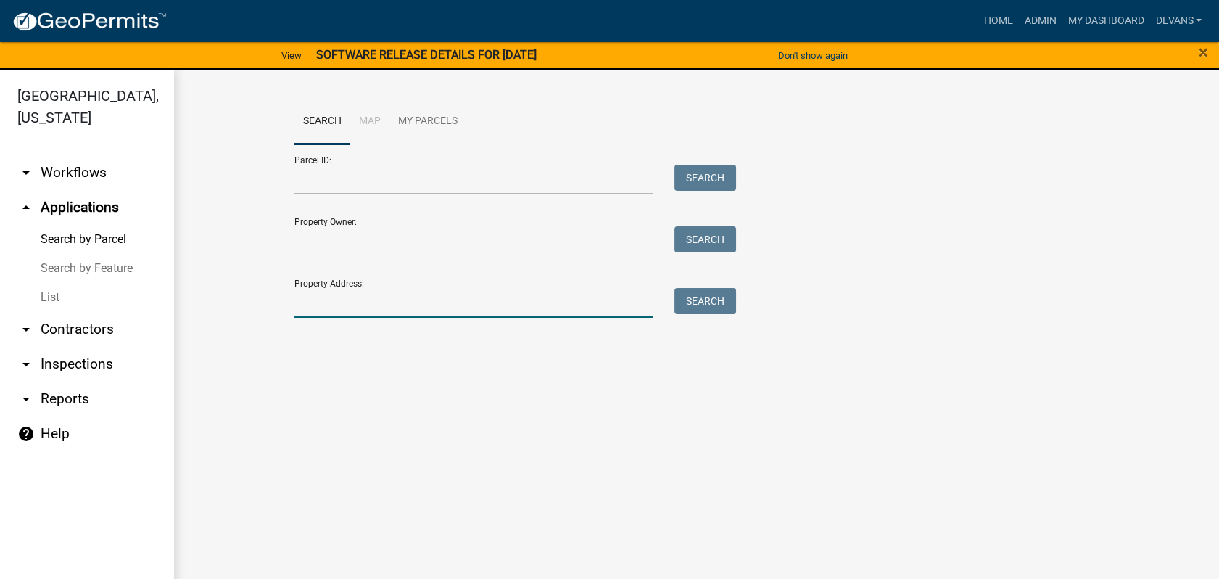
click at [302, 309] on input "Property Address:" at bounding box center [473, 303] width 359 height 30
click at [0, 283] on link "List" at bounding box center [87, 297] width 174 height 29
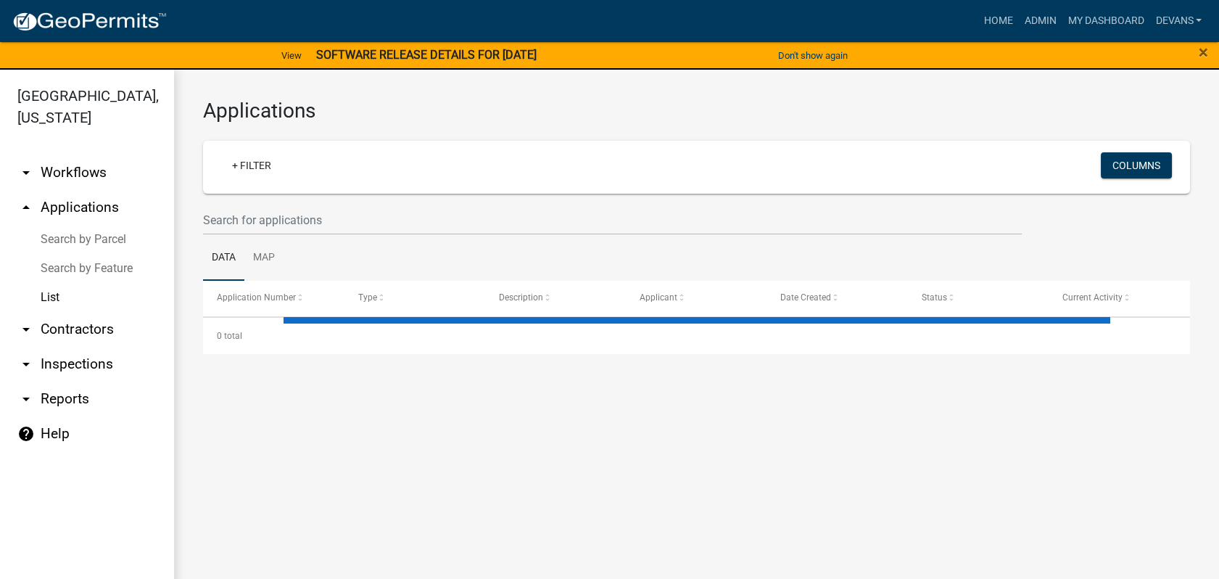
click at [0, 283] on link "List" at bounding box center [87, 297] width 174 height 29
select select "1: 25"
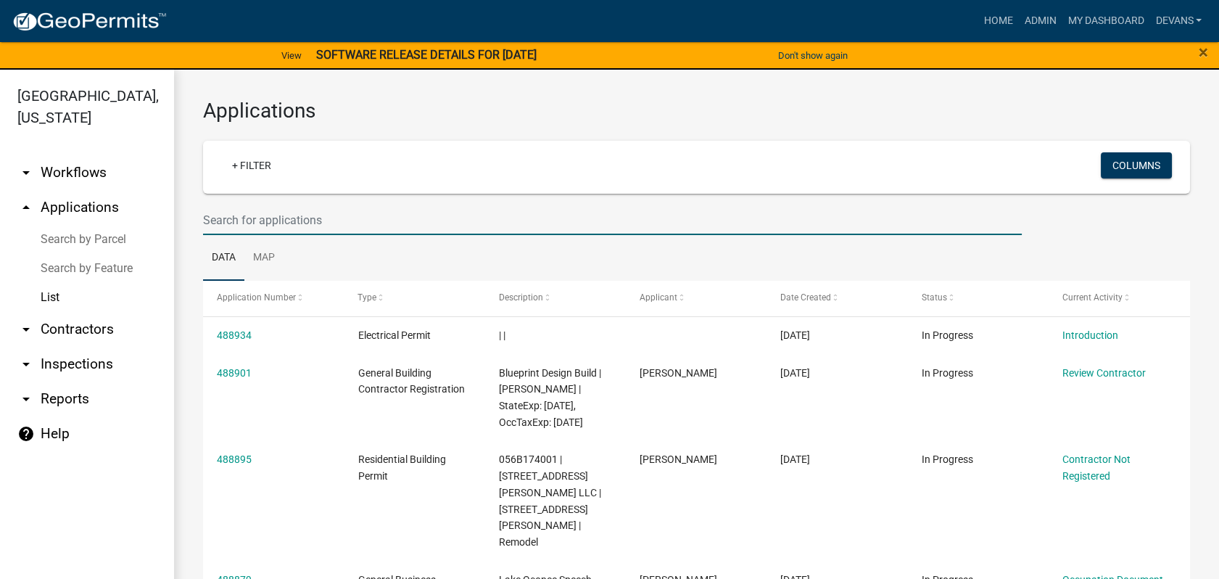
click at [300, 212] on input "text" at bounding box center [612, 220] width 819 height 30
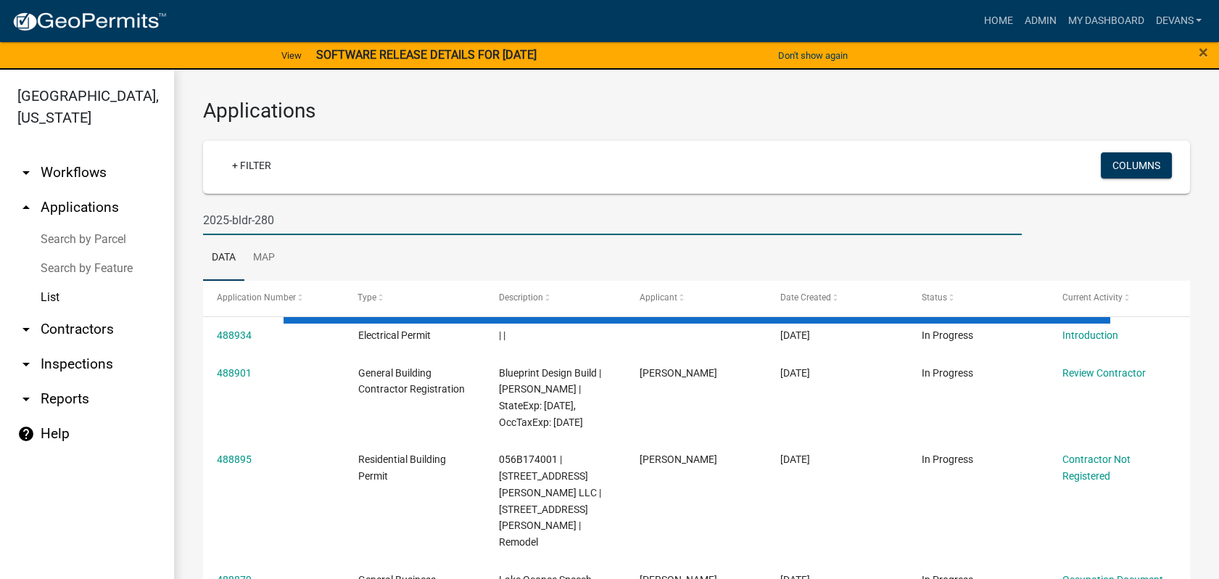
type input "2025-bldr-280"
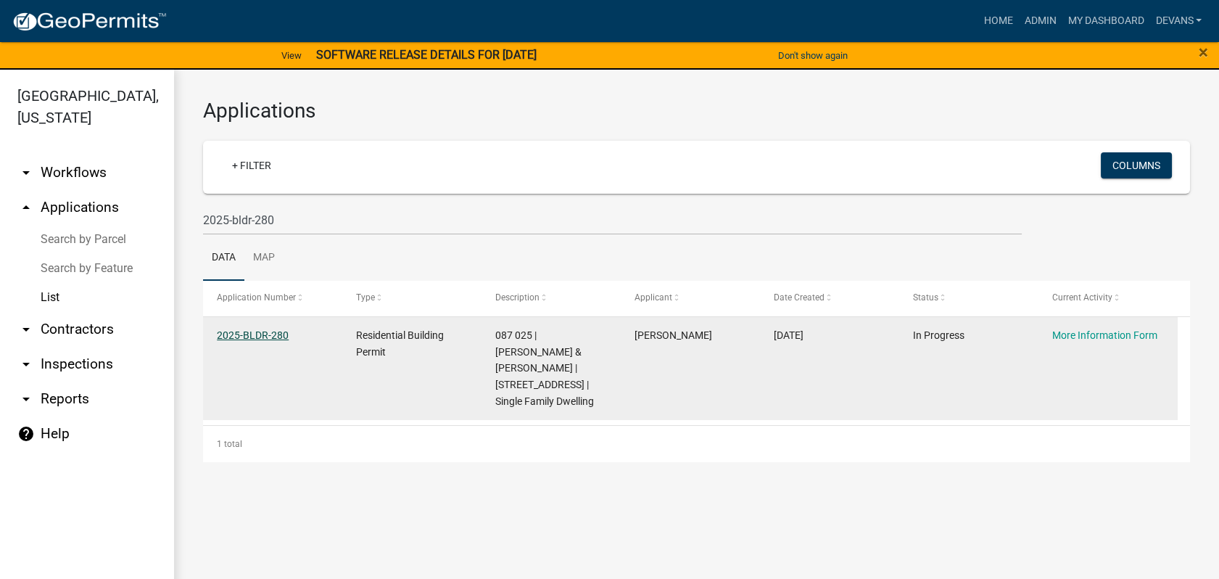
click at [236, 334] on link "2025-BLDR-280" at bounding box center [253, 335] width 72 height 12
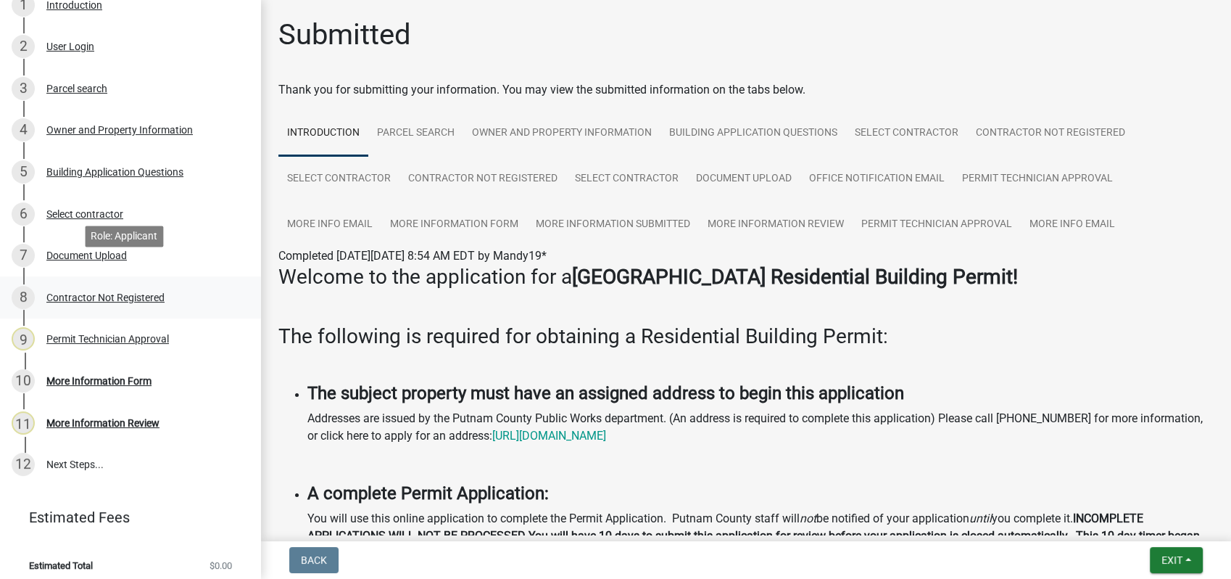
scroll to position [269, 0]
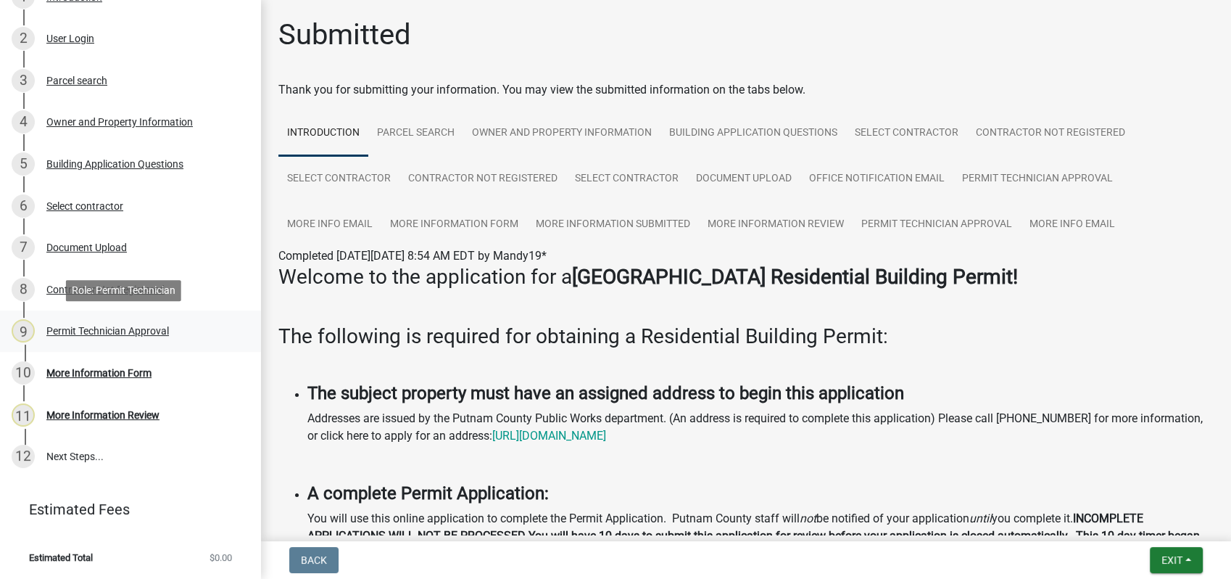
click at [117, 329] on div "Permit Technician Approval" at bounding box center [107, 331] width 123 height 10
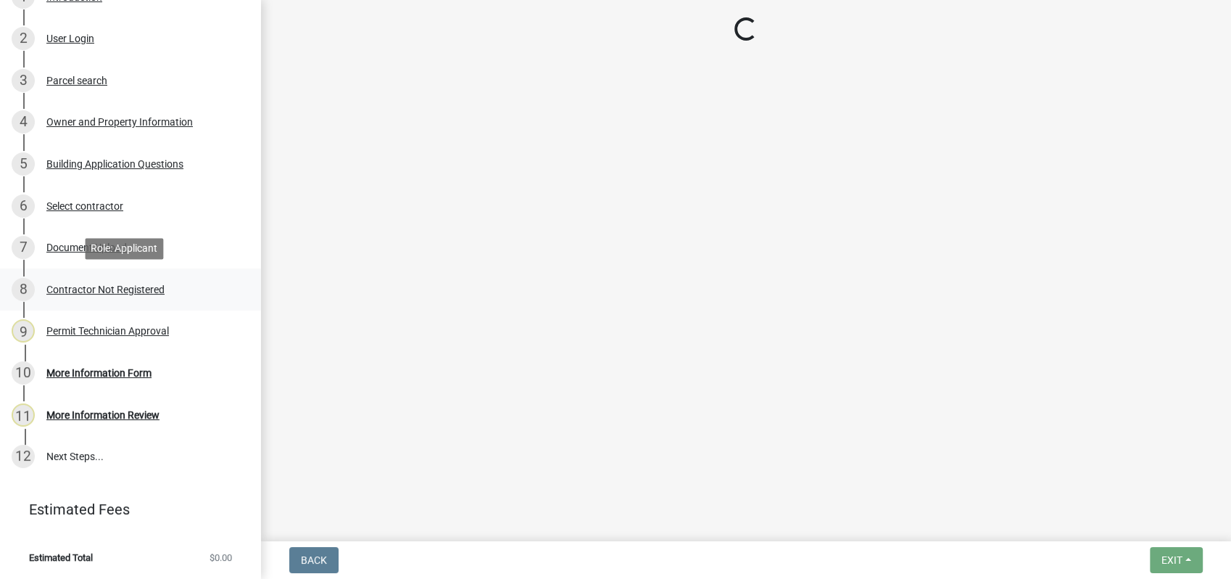
select select "ef7a1fc2-7a7a-426d-b1f0-c9b9b6ca7ff4"
select select "83394b22-4a11-496c-8e5c-75ade2e72faf"
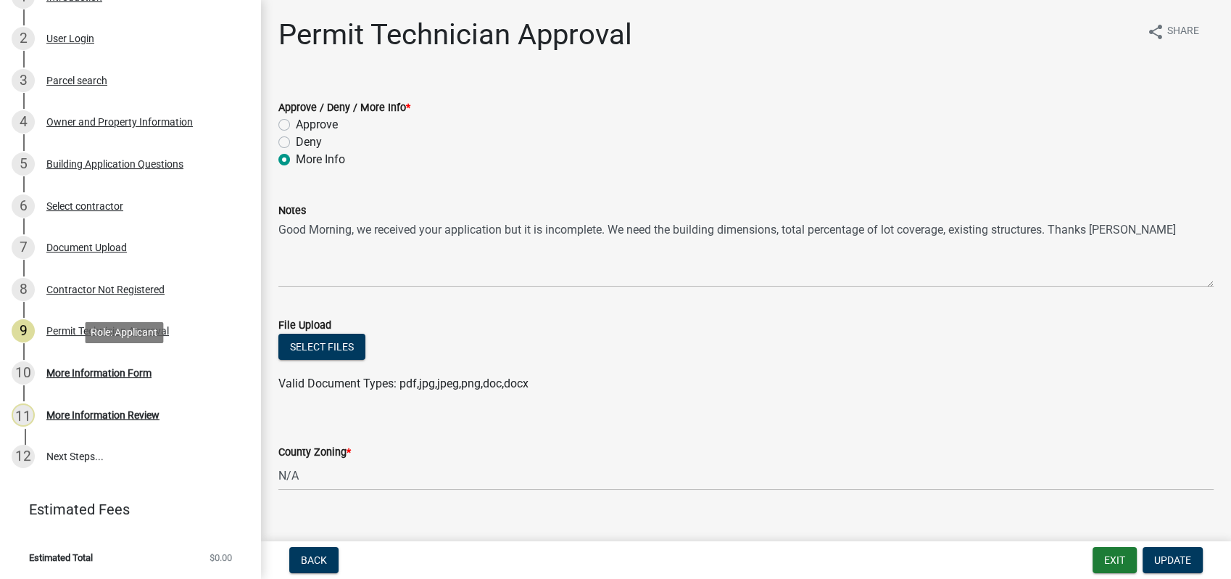
click at [114, 369] on div "More Information Form" at bounding box center [98, 373] width 105 height 10
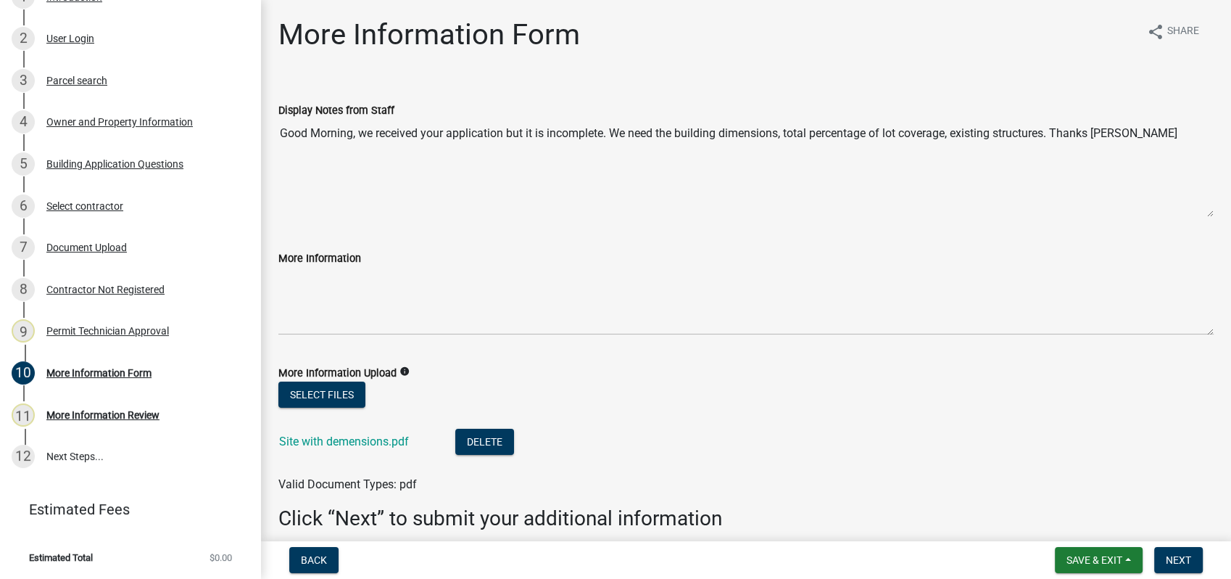
scroll to position [63, 0]
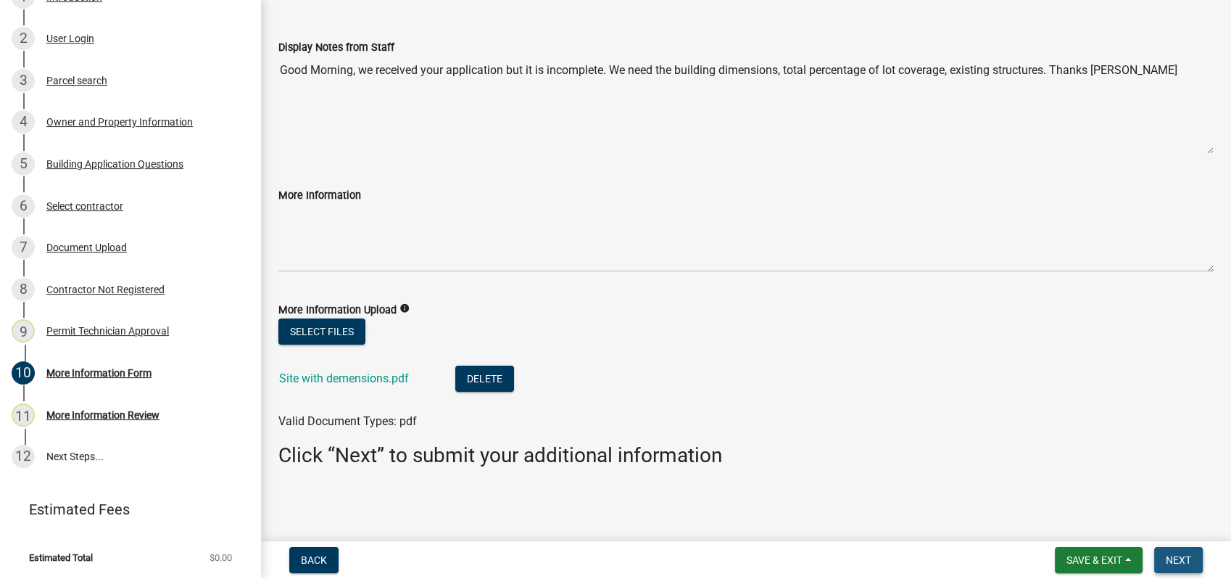
click at [1175, 559] on span "Next" at bounding box center [1178, 560] width 25 height 12
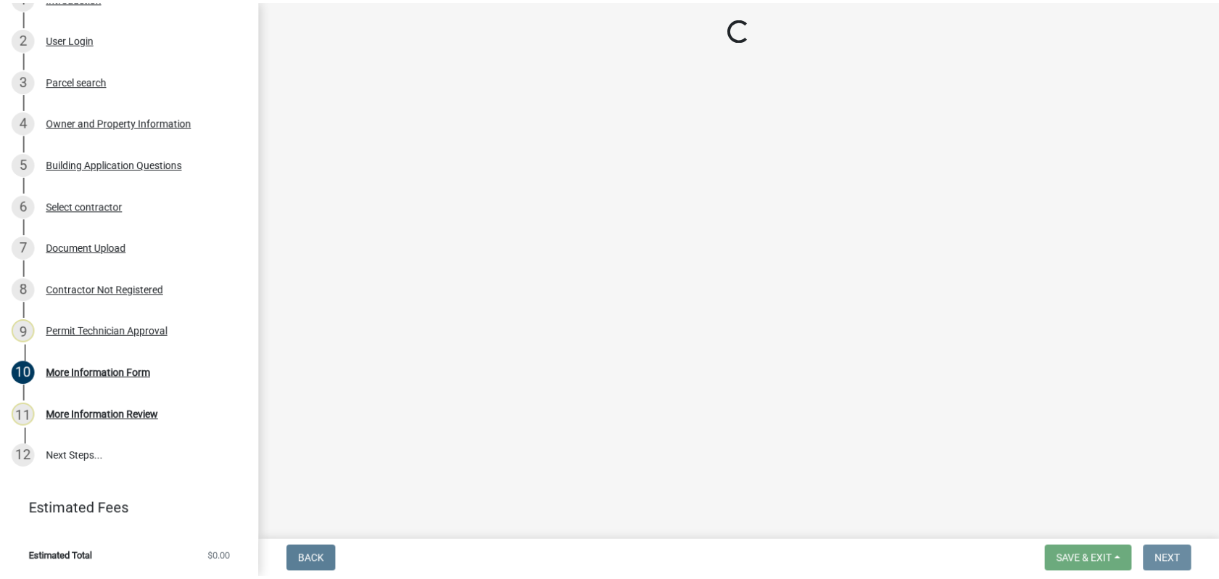
scroll to position [0, 0]
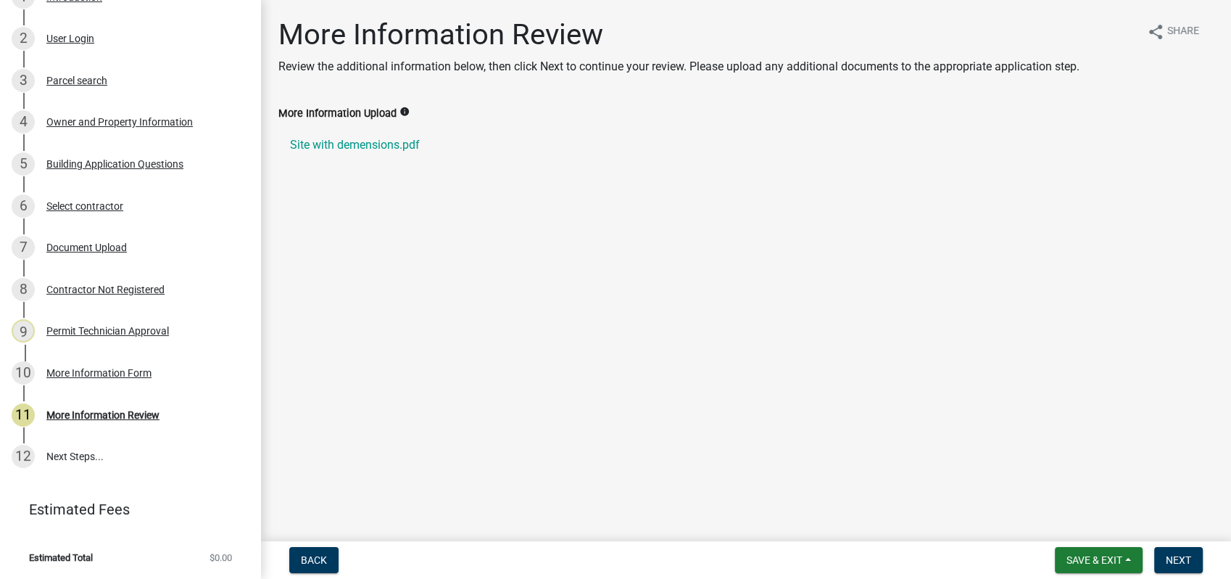
drag, startPoint x: 1030, startPoint y: 466, endPoint x: 1069, endPoint y: 578, distance: 118.3
click at [1068, 573] on wm-app "Residential Building Permit 2025-BLDR-280 View Summary Notes Show emails 1 Intr…" at bounding box center [615, 289] width 1231 height 579
click at [1072, 557] on span "Save & Exit" at bounding box center [1095, 560] width 56 height 12
click at [1060, 524] on button "Save & Exit" at bounding box center [1085, 522] width 116 height 35
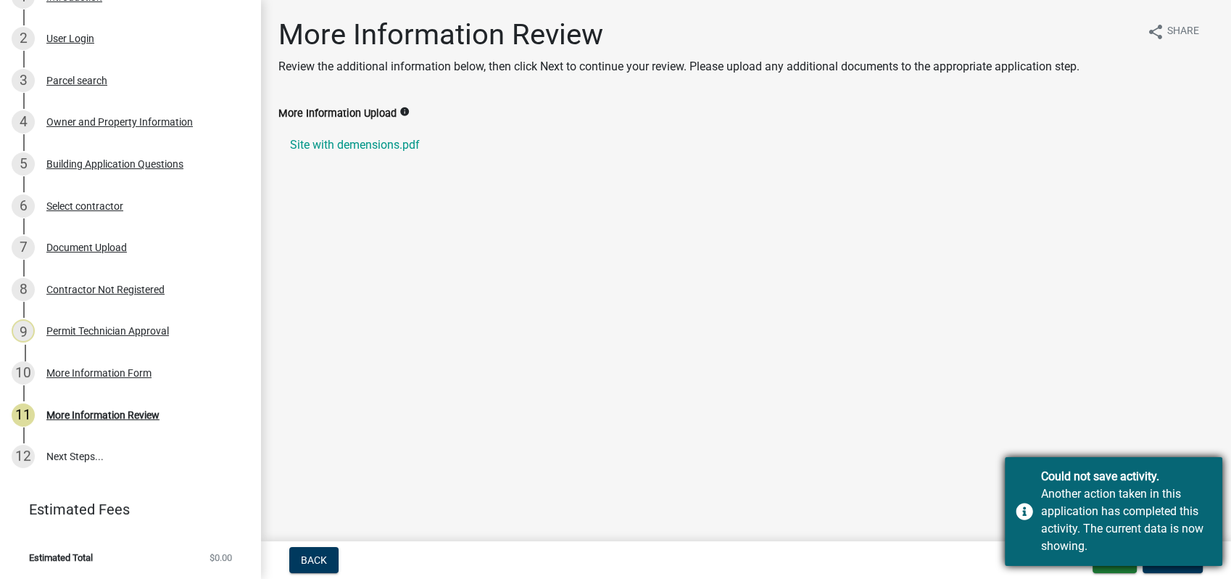
click at [1011, 481] on div "Could not save activity. Another action taken in this application has completed…" at bounding box center [1114, 511] width 218 height 109
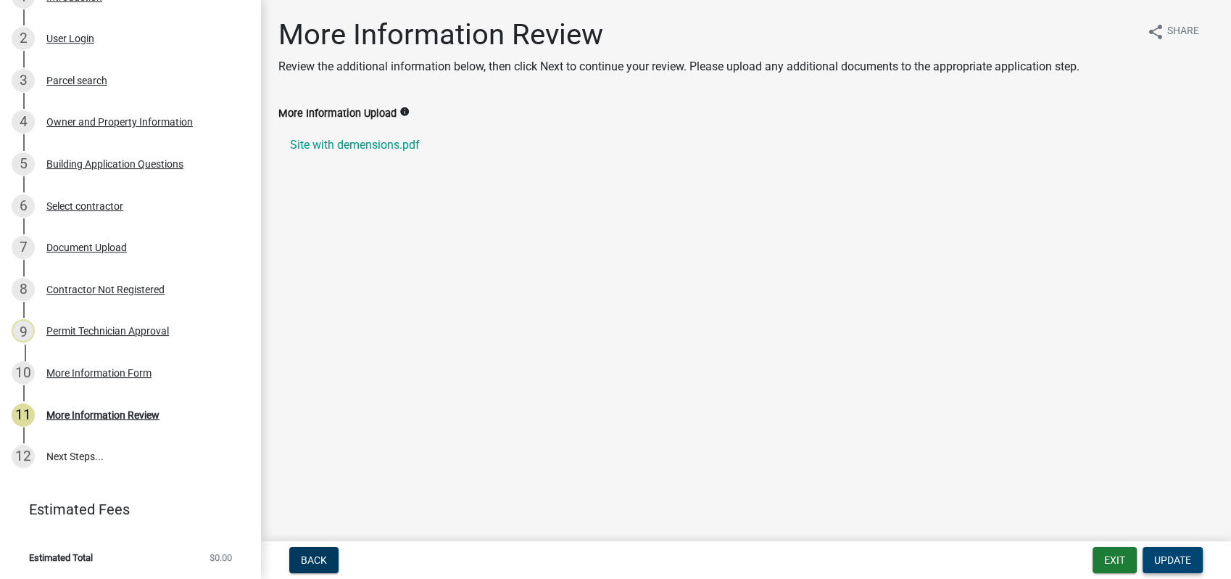
drag, startPoint x: 1172, startPoint y: 561, endPoint x: 276, endPoint y: 191, distance: 968.6
click at [305, 307] on wm-app "Residential Building Permit 2025-BLDR-280 View Summary Notes Show emails 1 Intr…" at bounding box center [615, 289] width 1231 height 579
click at [1098, 557] on button "Exit" at bounding box center [1115, 560] width 44 height 26
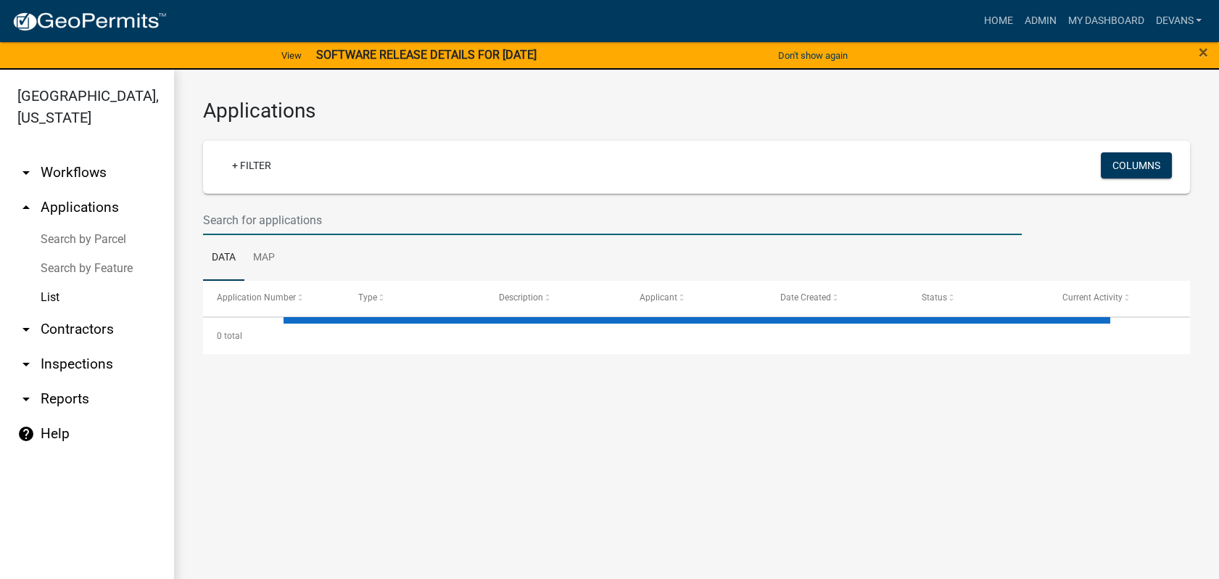
click at [238, 215] on input "text" at bounding box center [612, 220] width 819 height 30
click at [28, 204] on icon "arrow_drop_up" at bounding box center [25, 207] width 17 height 17
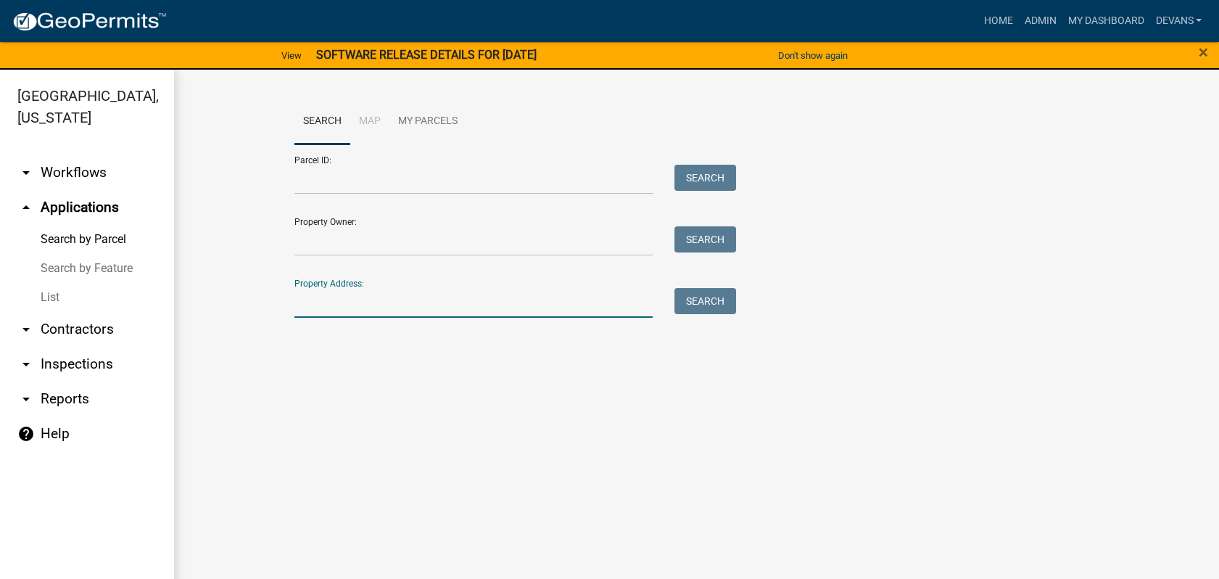
click at [325, 303] on input "Property Address:" at bounding box center [473, 303] width 359 height 30
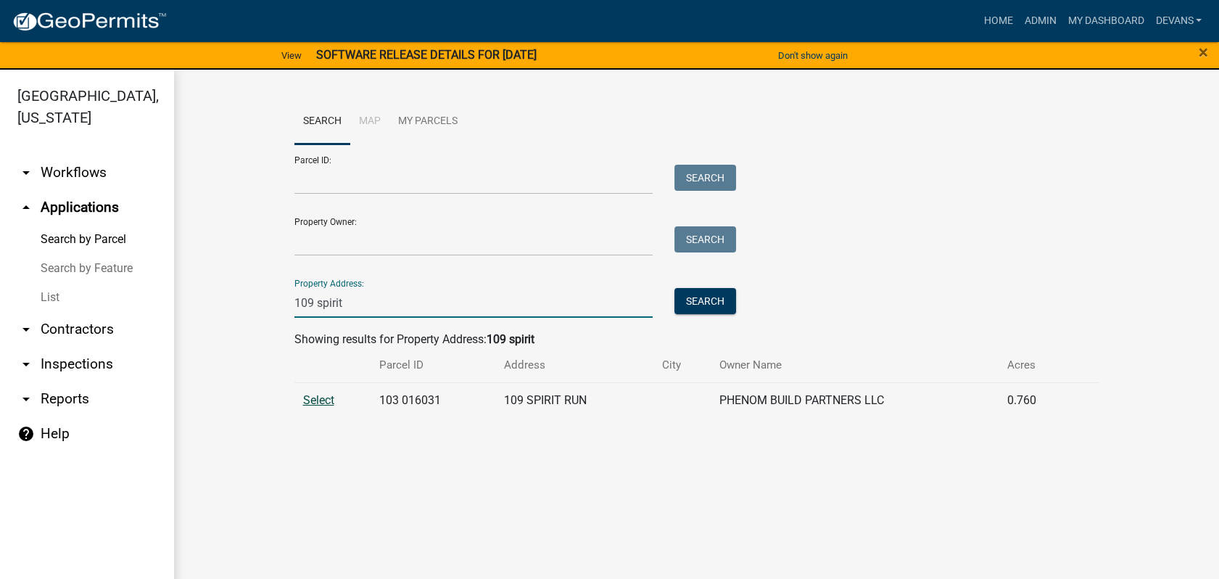
type input "109 spirit"
click at [332, 397] on span "Select" at bounding box center [318, 400] width 31 height 14
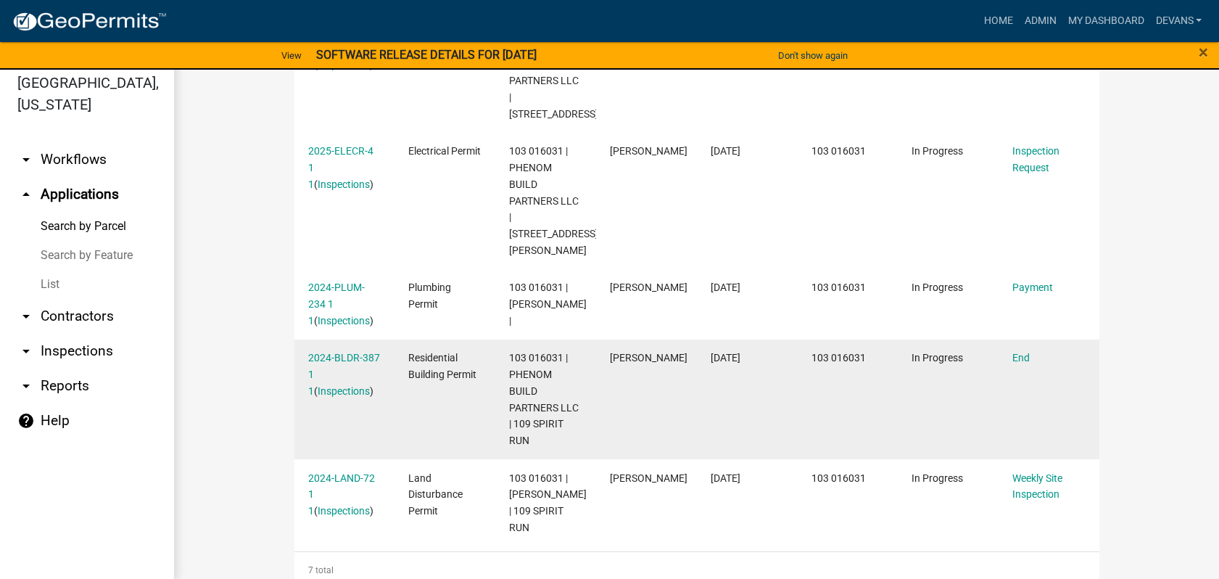
scroll to position [17, 0]
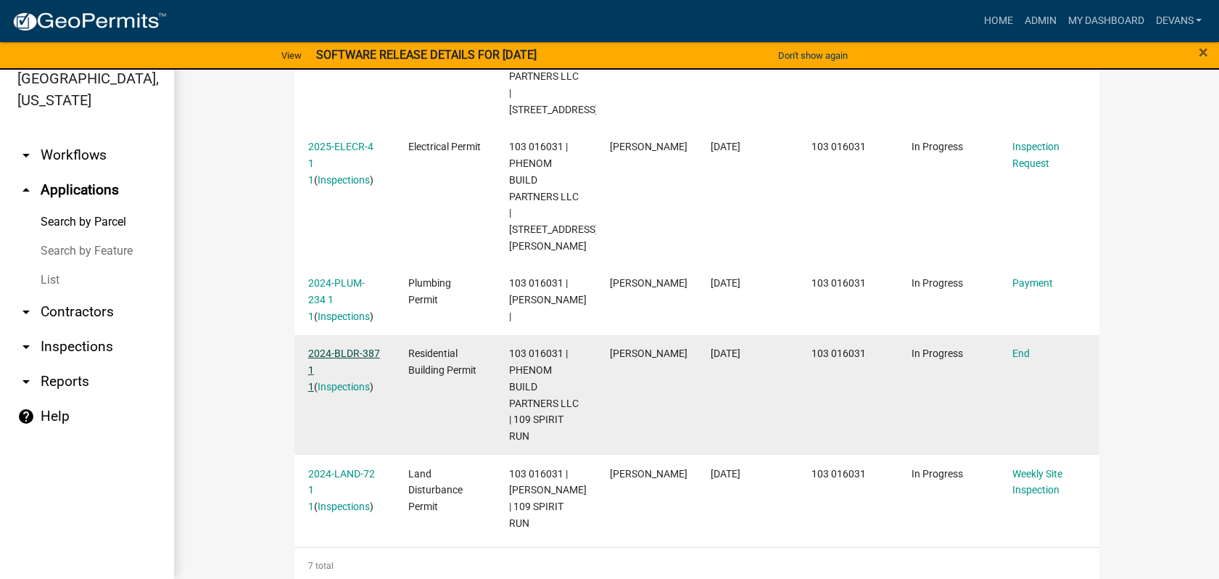
click at [330, 347] on link "2024-BLDR-387 1 1" at bounding box center [344, 369] width 72 height 45
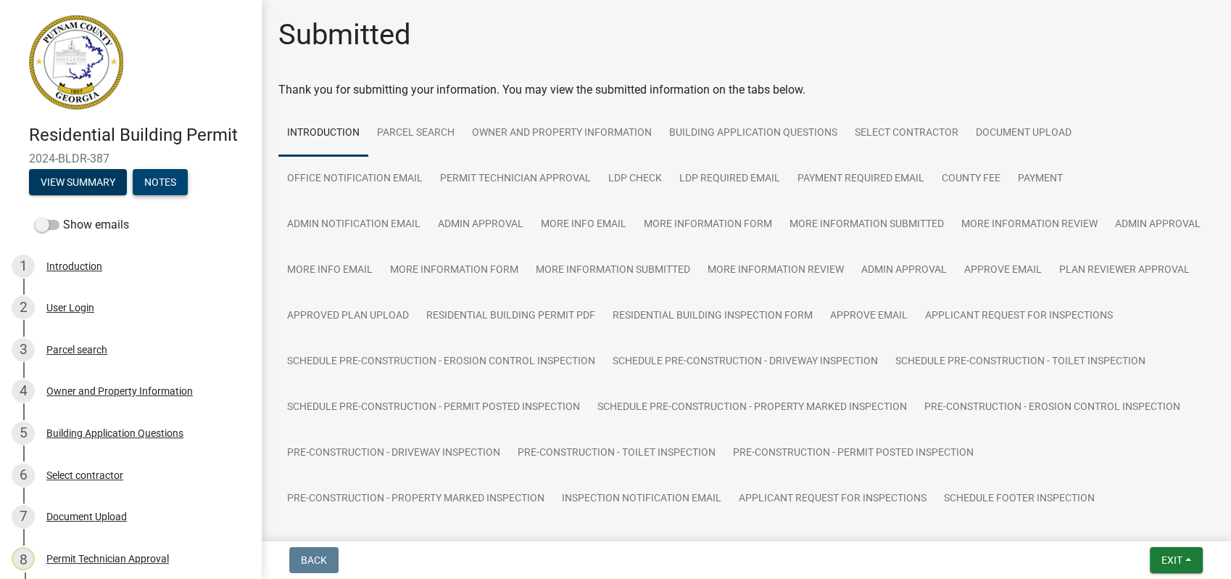
click at [163, 178] on button "Notes" at bounding box center [160, 182] width 55 height 26
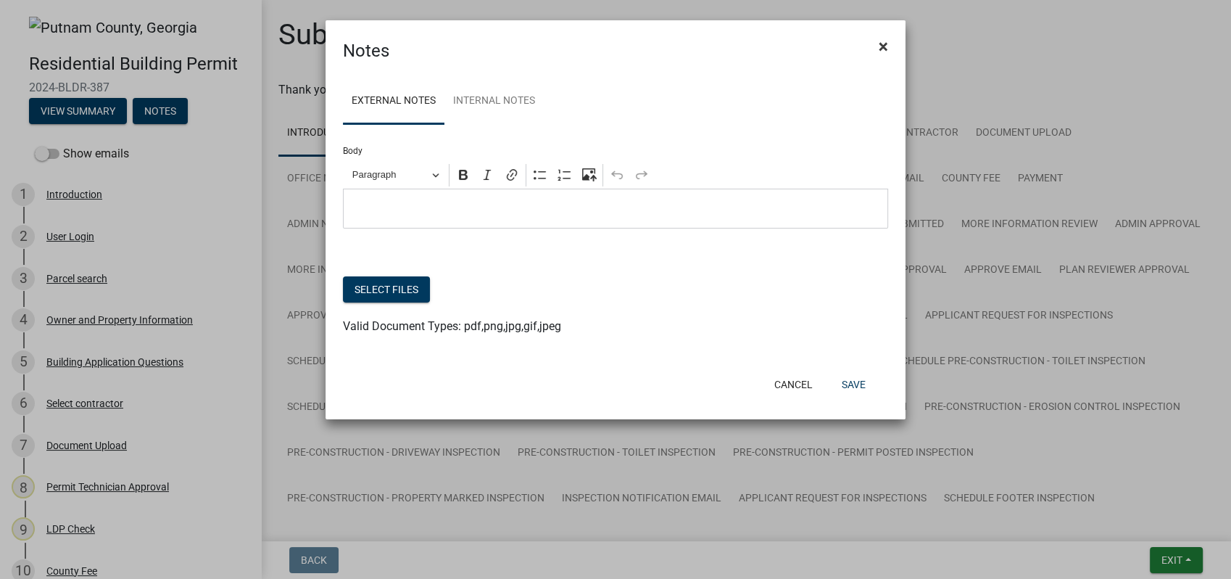
click at [883, 46] on span "×" at bounding box center [883, 46] width 9 height 20
